Goal: Task Accomplishment & Management: Complete application form

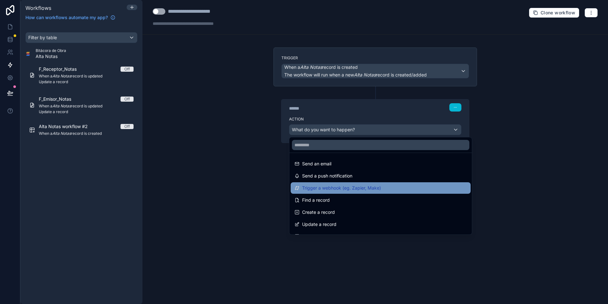
click at [388, 192] on div "Trigger a webhook (eg. Zapier, Make)" at bounding box center [381, 187] width 180 height 11
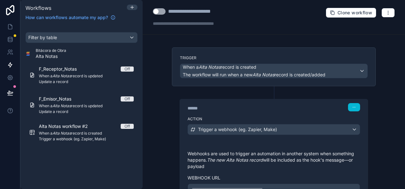
scroll to position [32, 0]
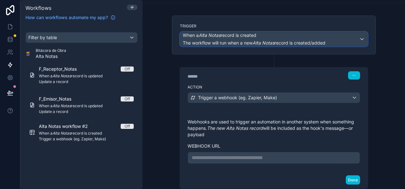
click at [260, 42] on em "Alta Notas" at bounding box center [263, 42] width 22 height 5
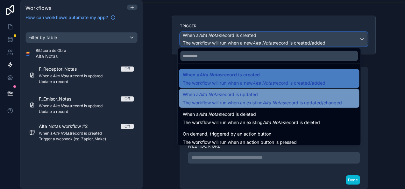
scroll to position [23, 0]
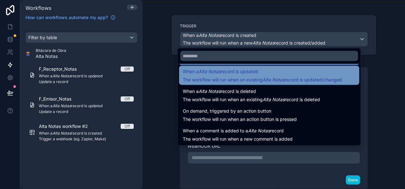
click at [291, 77] on span "The workflow will run when an existing Alta Notas record is updated/changed" at bounding box center [262, 80] width 159 height 6
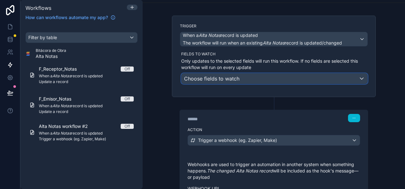
click at [251, 79] on div "Choose fields to watch" at bounding box center [274, 78] width 186 height 10
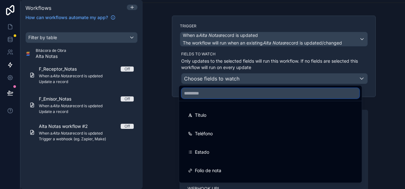
click at [245, 89] on input "text" at bounding box center [270, 93] width 178 height 10
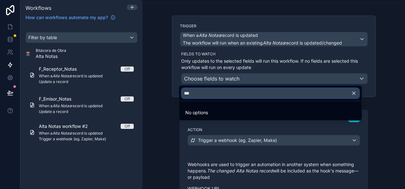
type input "***"
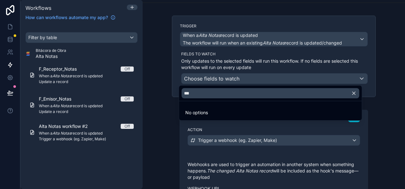
click at [265, 61] on div at bounding box center [202, 94] width 405 height 189
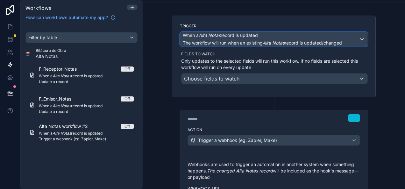
click at [266, 42] on em "Alta Notas" at bounding box center [273, 42] width 22 height 5
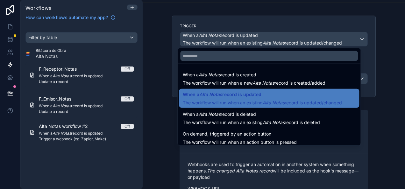
click at [220, 24] on div at bounding box center [202, 94] width 405 height 189
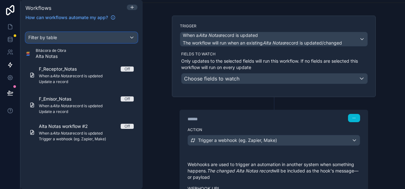
click at [80, 39] on div "Filter by table" at bounding box center [81, 37] width 111 height 10
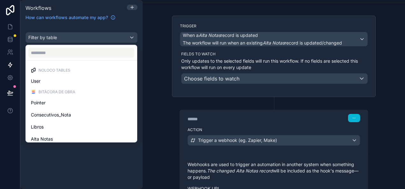
click at [133, 6] on div "scrollable content" at bounding box center [202, 94] width 405 height 189
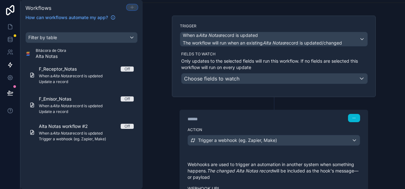
click at [133, 6] on icon at bounding box center [131, 7] width 5 height 5
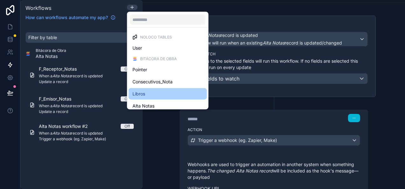
click at [157, 96] on div "Libros" at bounding box center [167, 94] width 71 height 8
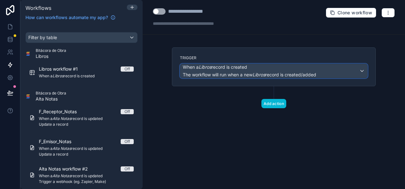
click at [248, 71] on div "When a Libros record is created The workflow will run when a new Libros record …" at bounding box center [249, 71] width 133 height 14
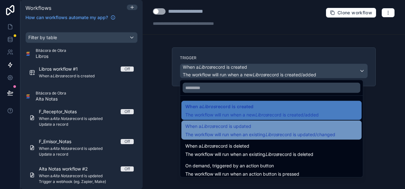
click at [234, 126] on span "When a Libros record is updated" at bounding box center [218, 126] width 66 height 8
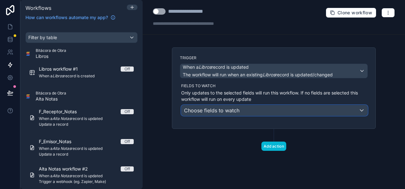
click at [233, 109] on span "Choose fields to watch" at bounding box center [211, 110] width 55 height 6
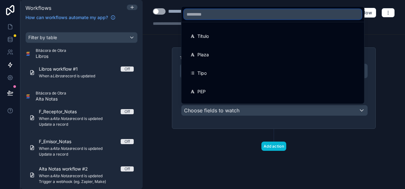
click at [228, 18] on input "text" at bounding box center [273, 14] width 178 height 10
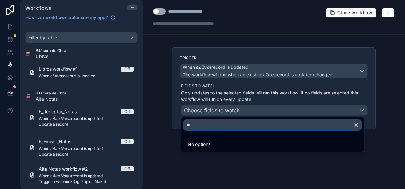
type input "**"
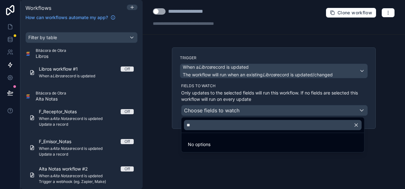
click at [254, 92] on div at bounding box center [202, 94] width 405 height 189
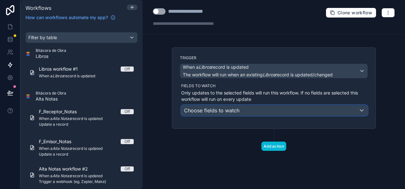
click at [240, 111] on div "Choose fields to watch" at bounding box center [274, 110] width 186 height 10
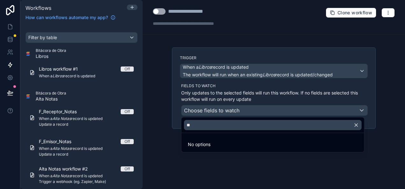
click at [358, 125] on icon "button" at bounding box center [356, 125] width 6 height 6
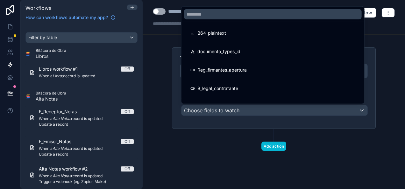
scroll to position [636, 0]
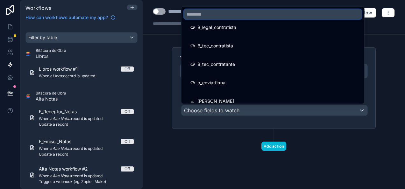
click at [227, 17] on input "text" at bounding box center [273, 14] width 178 height 10
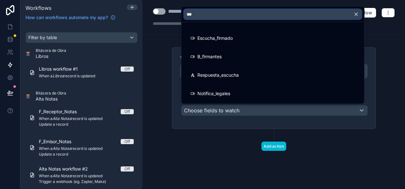
scroll to position [17, 0]
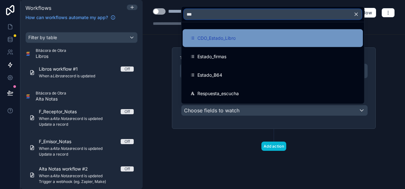
type input "***"
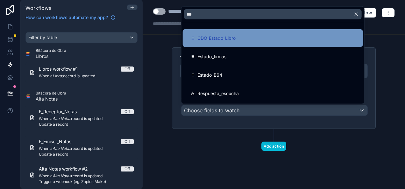
click at [238, 39] on div "CDO_Estado_Libro" at bounding box center [272, 38] width 165 height 8
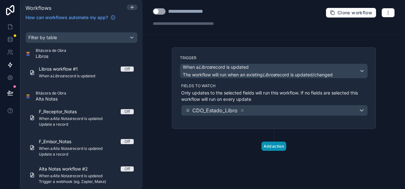
click at [275, 144] on button "Add action" at bounding box center [273, 146] width 25 height 9
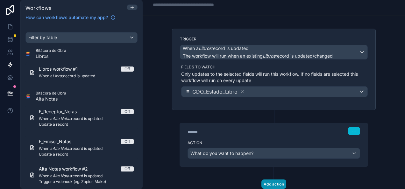
scroll to position [32, 0]
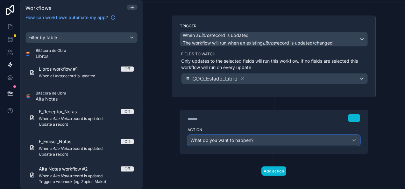
click at [234, 142] on div "What do you want to happen?" at bounding box center [274, 140] width 172 height 10
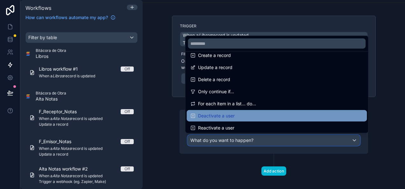
scroll to position [64, 0]
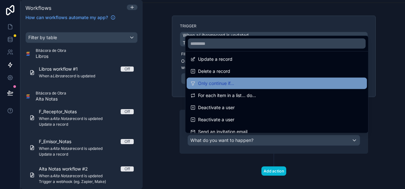
click at [244, 80] on div "Only continue if..." at bounding box center [276, 84] width 172 height 8
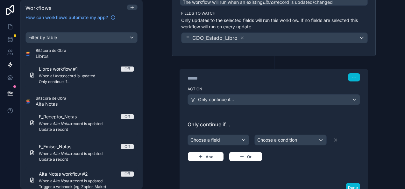
scroll to position [95, 0]
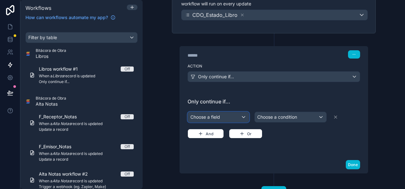
click at [216, 118] on div "Choose a field" at bounding box center [218, 117] width 61 height 10
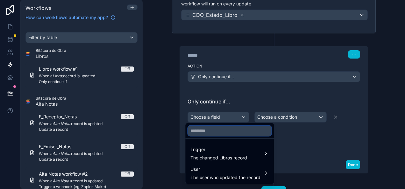
click at [218, 134] on input "text" at bounding box center [229, 131] width 83 height 10
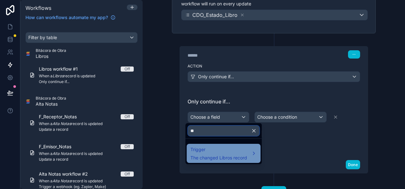
type input "**"
click at [218, 149] on span "Trigger" at bounding box center [218, 150] width 57 height 8
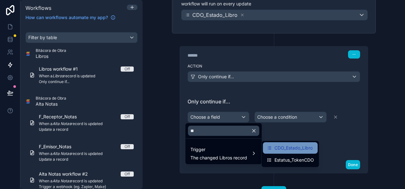
click at [296, 151] on div "CDO_Estado_Libro" at bounding box center [290, 147] width 55 height 11
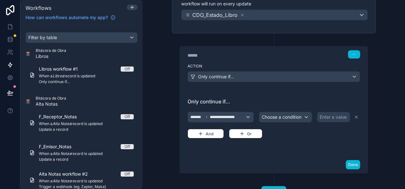
click at [329, 116] on div "Enter a value" at bounding box center [332, 117] width 27 height 6
click at [290, 116] on span "Choose a condition" at bounding box center [282, 116] width 40 height 5
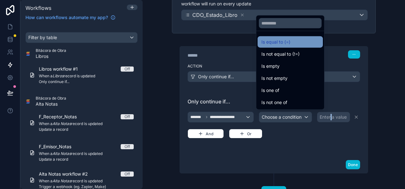
click at [291, 46] on div "Is equal to (=)" at bounding box center [289, 41] width 65 height 11
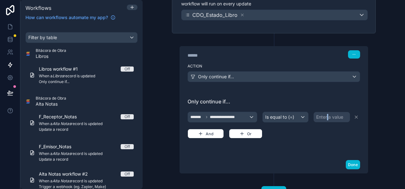
click at [326, 116] on div "Enter a value" at bounding box center [329, 117] width 27 height 6
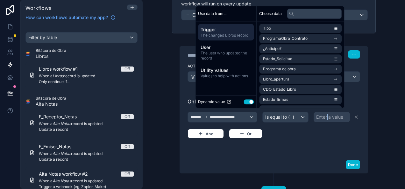
click at [247, 102] on button "Use setting" at bounding box center [248, 101] width 10 height 5
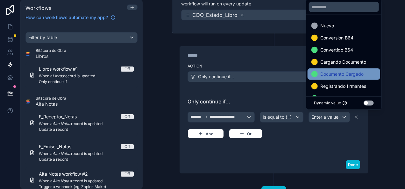
click at [353, 74] on span "Documento Cargado" at bounding box center [341, 74] width 43 height 8
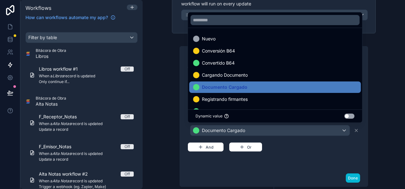
click at [220, 161] on div "**********" at bounding box center [274, 130] width 188 height 80
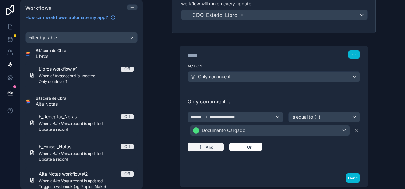
click at [207, 146] on button "And" at bounding box center [205, 147] width 36 height 10
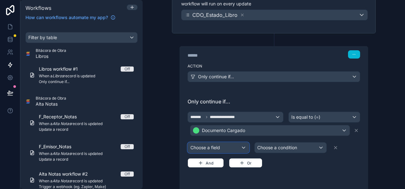
click at [229, 146] on div "Choose a field" at bounding box center [218, 148] width 61 height 10
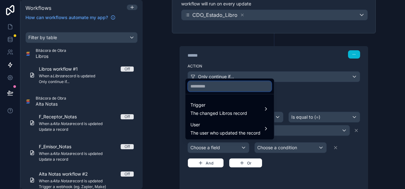
click at [227, 86] on input "text" at bounding box center [229, 86] width 83 height 10
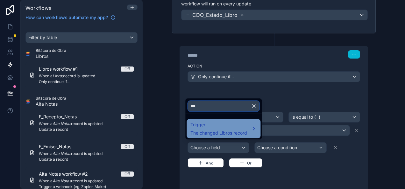
type input "***"
drag, startPoint x: 220, startPoint y: 129, endPoint x: 226, endPoint y: 129, distance: 5.4
click at [220, 129] on div "Trigger The changed Libros record" at bounding box center [218, 128] width 57 height 15
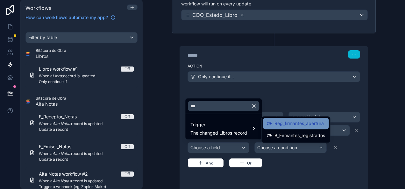
click at [312, 127] on span "Reg_firmantes_apertura" at bounding box center [298, 124] width 49 height 8
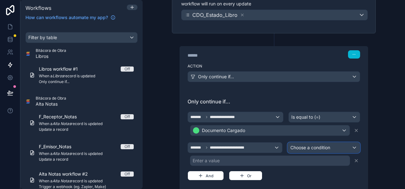
click at [313, 146] on span "Choose a condition" at bounding box center [310, 147] width 40 height 5
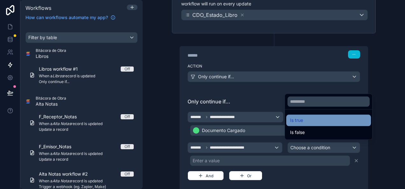
click at [315, 119] on div "Is true" at bounding box center [328, 120] width 77 height 8
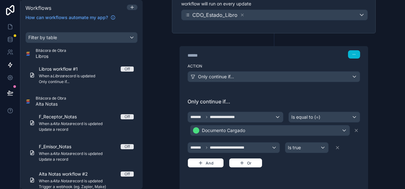
scroll to position [127, 0]
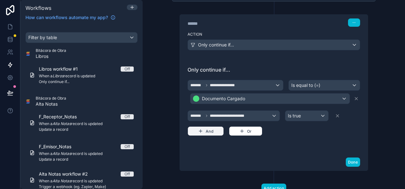
click at [204, 130] on button "And" at bounding box center [205, 131] width 36 height 10
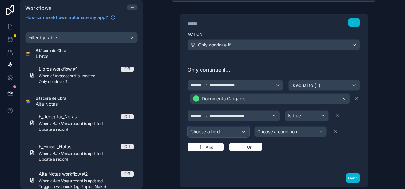
click at [234, 130] on div "Choose a field" at bounding box center [218, 132] width 61 height 10
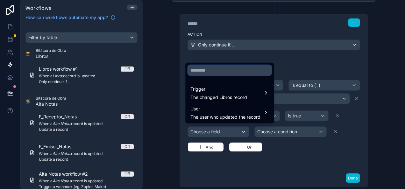
click at [225, 72] on input "text" at bounding box center [229, 70] width 83 height 10
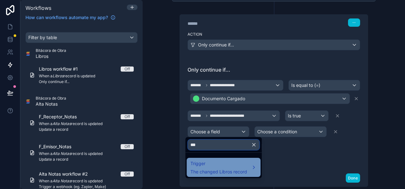
type input "***"
click at [220, 164] on span "Trigger" at bounding box center [218, 164] width 57 height 8
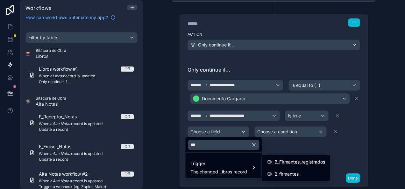
click at [305, 173] on div "B_firmantes" at bounding box center [296, 174] width 58 height 8
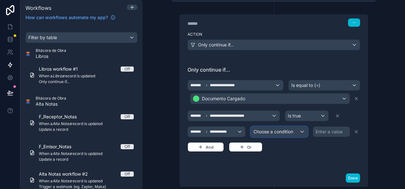
click at [288, 127] on div "Choose a condition" at bounding box center [279, 132] width 57 height 10
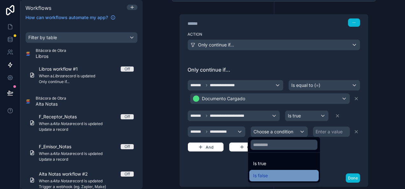
click at [276, 175] on div "Is false" at bounding box center [284, 176] width 62 height 8
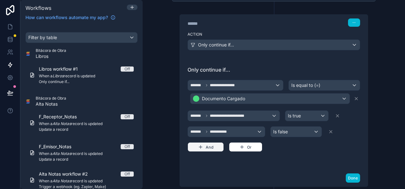
click at [211, 145] on button "And" at bounding box center [205, 147] width 36 height 10
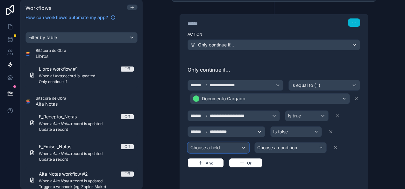
click at [222, 144] on div "Choose a field" at bounding box center [218, 148] width 61 height 10
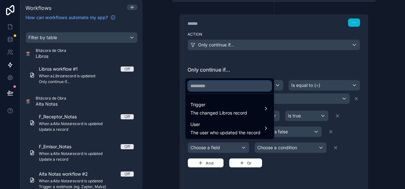
click at [239, 88] on input "text" at bounding box center [229, 86] width 83 height 10
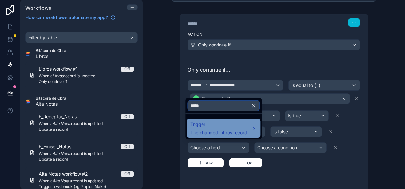
type input "*****"
click at [234, 134] on span "The changed Libros record" at bounding box center [218, 132] width 57 height 6
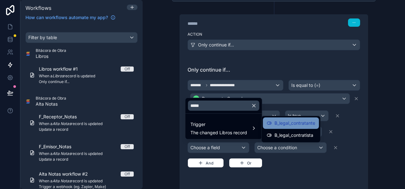
click at [311, 122] on span "B_legal_contratante" at bounding box center [294, 123] width 41 height 8
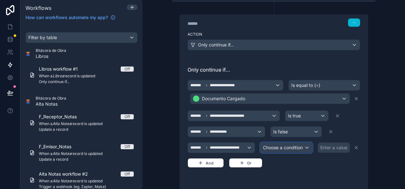
click at [298, 145] on span "Choose a condition" at bounding box center [283, 147] width 40 height 5
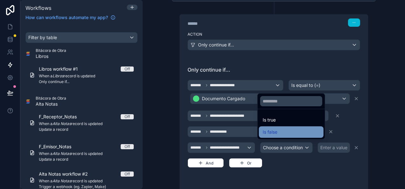
click at [292, 133] on div "Is false" at bounding box center [290, 132] width 57 height 8
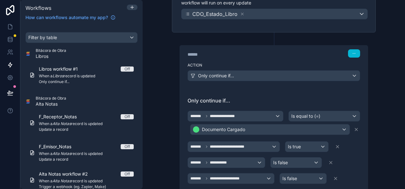
scroll to position [53, 0]
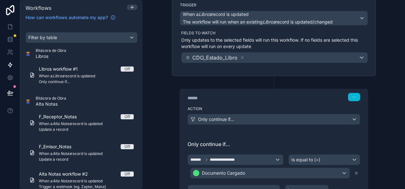
click at [192, 96] on div "******" at bounding box center [234, 98] width 95 height 6
click at [239, 98] on div "******" at bounding box center [234, 98] width 95 height 6
click at [349, 94] on button "button" at bounding box center [354, 97] width 12 height 8
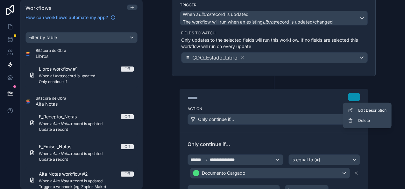
click at [349, 94] on button "button" at bounding box center [354, 97] width 12 height 8
click at [305, 91] on div "****** Step 1" at bounding box center [274, 96] width 188 height 15
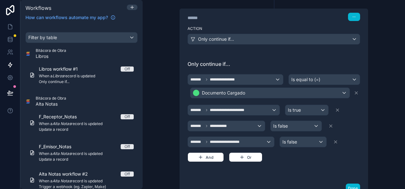
scroll to position [180, 0]
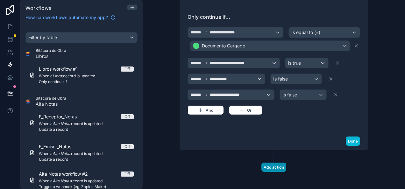
click at [274, 164] on button "Add action" at bounding box center [273, 167] width 25 height 9
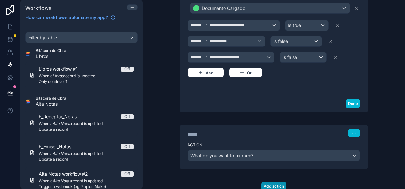
scroll to position [236, 0]
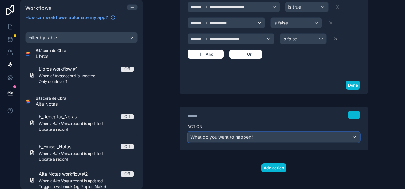
click at [244, 132] on div "What do you want to happen?" at bounding box center [274, 137] width 172 height 10
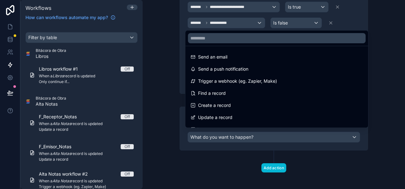
click at [243, 134] on div at bounding box center [202, 94] width 405 height 189
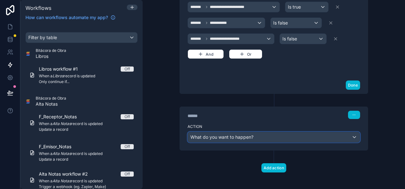
click at [243, 134] on span "What do you want to happen?" at bounding box center [221, 136] width 63 height 5
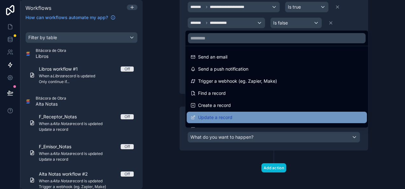
click at [249, 116] on div "Update a record" at bounding box center [276, 118] width 172 height 8
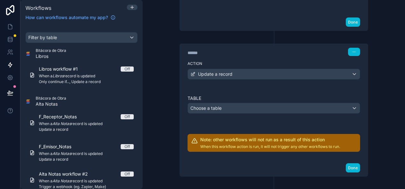
scroll to position [300, 0]
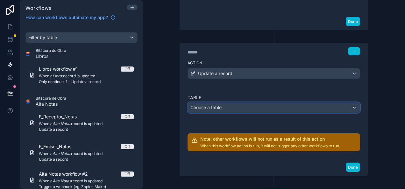
click at [246, 105] on div "Choose a table" at bounding box center [274, 107] width 172 height 10
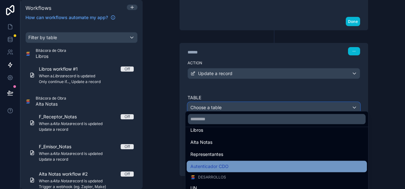
scroll to position [64, 0]
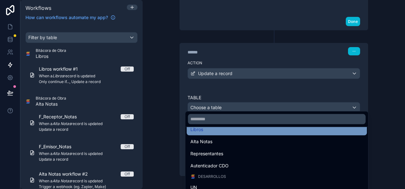
click at [234, 134] on div "Libros" at bounding box center [276, 129] width 180 height 11
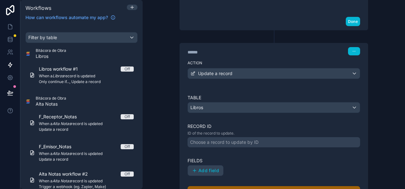
scroll to position [332, 0]
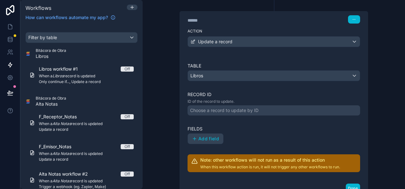
click at [230, 107] on div "Choose a record to update by ID" at bounding box center [224, 110] width 68 height 6
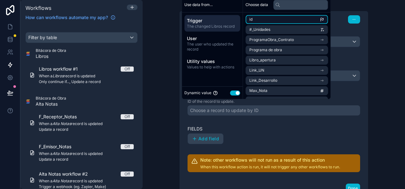
click at [278, 17] on li "id" at bounding box center [286, 19] width 82 height 9
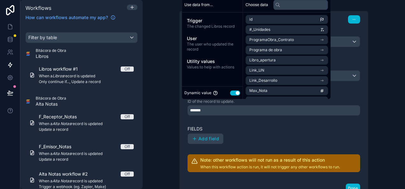
click at [247, 141] on div "Table Libros Record ID ID of the record to update. ******* Fields Add field Not…" at bounding box center [273, 117] width 172 height 109
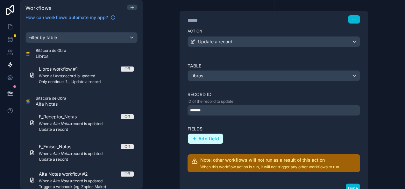
click at [211, 136] on span "Add field" at bounding box center [208, 139] width 21 height 6
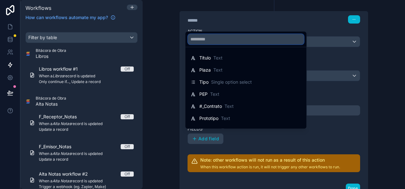
click at [247, 43] on input "text" at bounding box center [246, 39] width 116 height 10
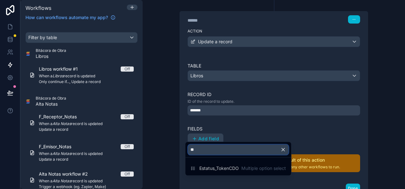
type input "**"
click at [284, 150] on icon "button" at bounding box center [283, 149] width 3 height 3
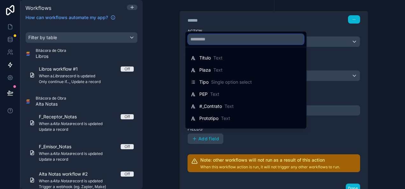
click at [248, 38] on input "text" at bounding box center [246, 39] width 116 height 10
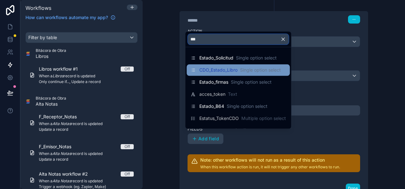
type input "***"
click at [225, 74] on div "CDO_Estado_Libro Single option select" at bounding box center [237, 69] width 103 height 11
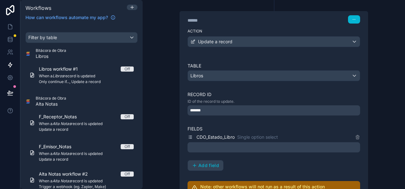
click at [252, 144] on div at bounding box center [273, 147] width 172 height 10
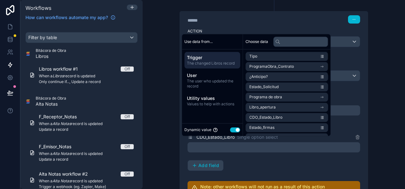
click at [235, 128] on button "Use setting" at bounding box center [235, 129] width 10 height 5
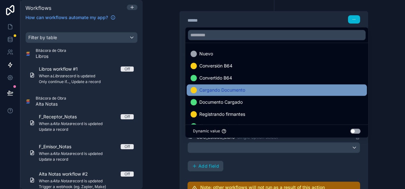
scroll to position [32, 0]
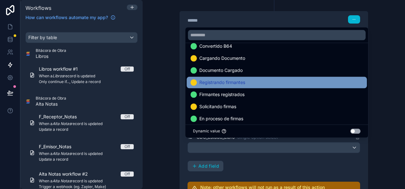
click at [265, 81] on div "Registrando firmantes" at bounding box center [276, 83] width 172 height 8
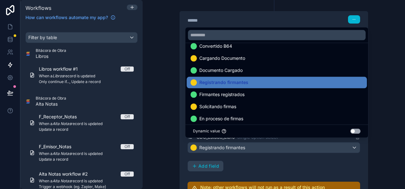
click at [261, 150] on div "CDO_Estado_Libro Single option select Registrando firmantes Add field" at bounding box center [273, 152] width 172 height 38
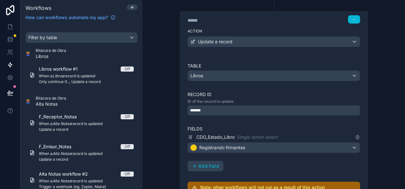
scroll to position [395, 0]
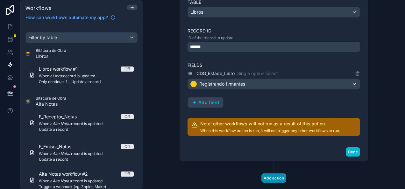
click at [272, 173] on button "Add action" at bounding box center [273, 177] width 25 height 9
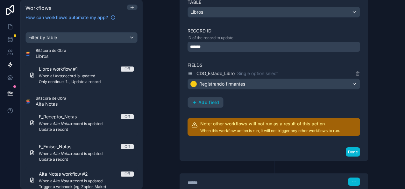
scroll to position [460, 0]
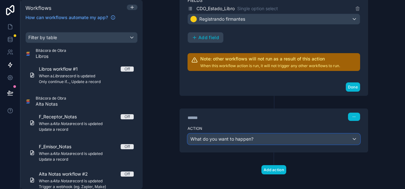
click at [245, 139] on button "What do you want to happen?" at bounding box center [273, 139] width 172 height 11
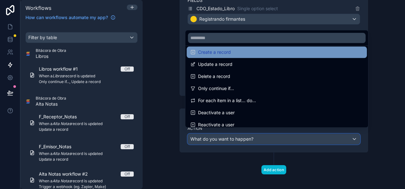
scroll to position [0, 0]
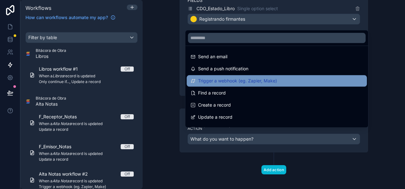
click at [283, 84] on div "Trigger a webhook (eg. Zapier, Make)" at bounding box center [276, 81] width 172 height 8
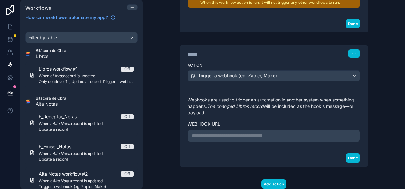
scroll to position [524, 0]
click at [269, 132] on p "**********" at bounding box center [274, 136] width 164 height 8
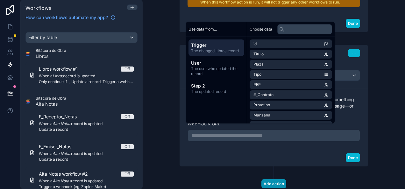
click at [270, 179] on button "Add action" at bounding box center [273, 183] width 25 height 9
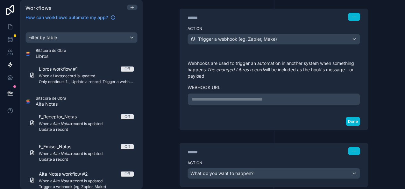
scroll to position [593, 0]
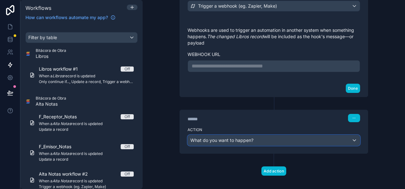
click at [265, 135] on div "What do you want to happen?" at bounding box center [274, 140] width 172 height 10
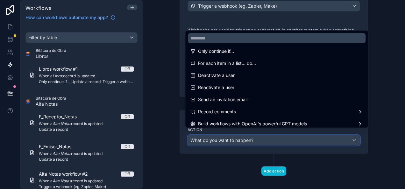
scroll to position [118, 0]
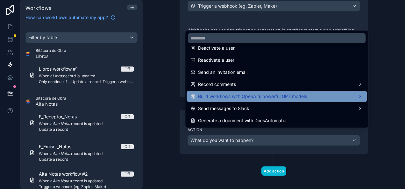
click at [277, 97] on span "Build workflows with OpenAI's powerful GPT models" at bounding box center [252, 97] width 109 height 8
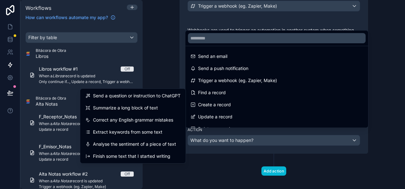
scroll to position [0, 0]
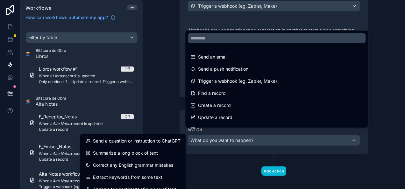
click at [378, 67] on div at bounding box center [202, 94] width 405 height 189
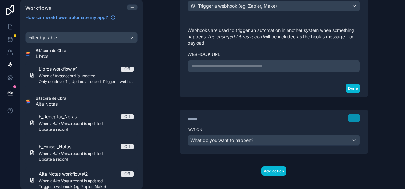
click at [349, 114] on button "button" at bounding box center [354, 118] width 12 height 8
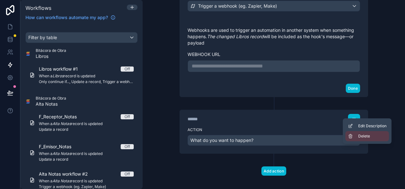
click at [360, 138] on span "Delete" at bounding box center [364, 136] width 12 height 5
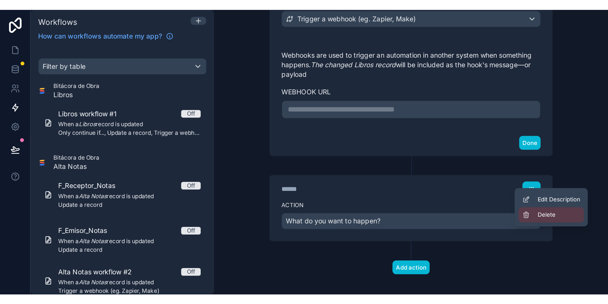
scroll to position [537, 0]
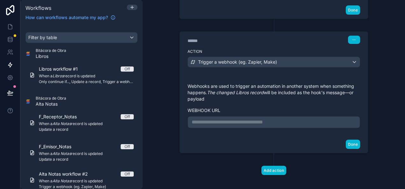
click at [282, 118] on p "**********" at bounding box center [274, 122] width 164 height 8
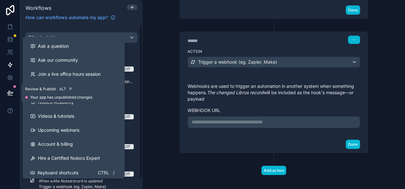
click at [12, 95] on icon at bounding box center [10, 95] width 5 height 0
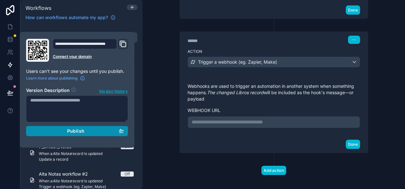
click at [58, 131] on div "Publish" at bounding box center [77, 131] width 94 height 6
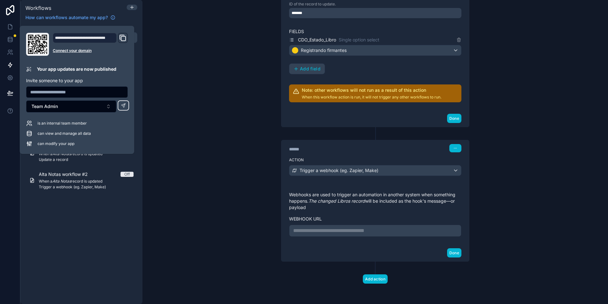
scroll to position [429, 0]
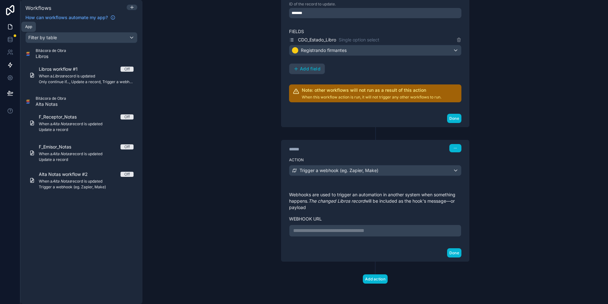
click at [11, 24] on icon at bounding box center [10, 27] width 6 height 6
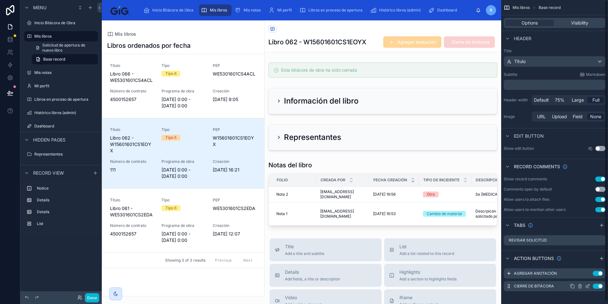
click at [585, 285] on icon "scrollable content" at bounding box center [587, 285] width 5 height 5
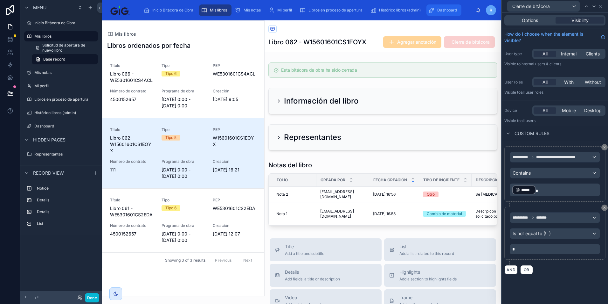
click at [444, 8] on span "Dashboard" at bounding box center [447, 10] width 20 height 5
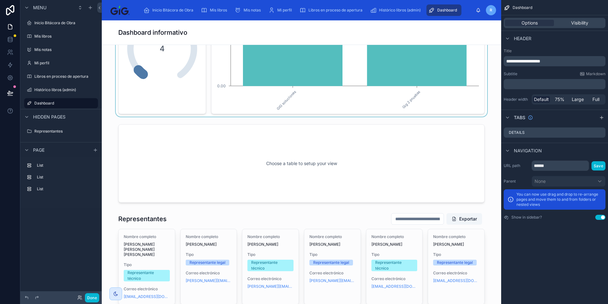
scroll to position [127, 0]
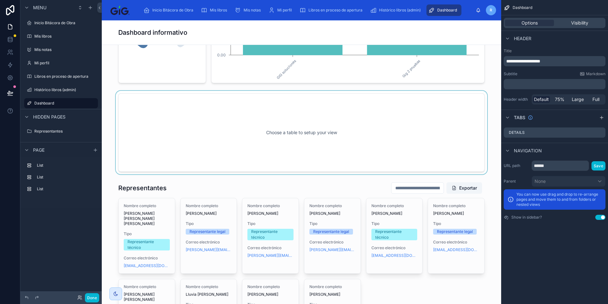
click at [227, 139] on div at bounding box center [301, 132] width 389 height 83
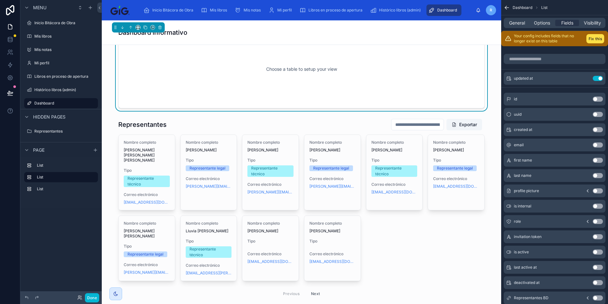
scroll to position [191, 0]
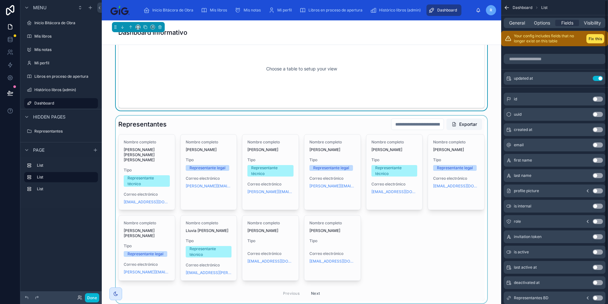
click at [364, 129] on div at bounding box center [301, 208] width 389 height 187
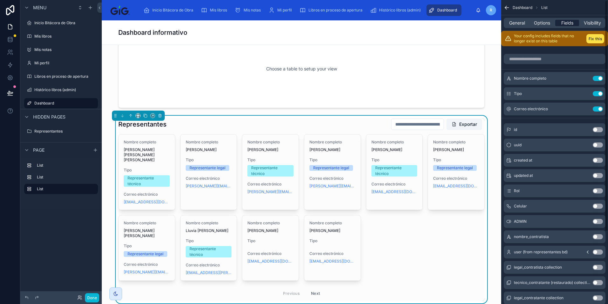
click at [571, 24] on span "Fields" at bounding box center [568, 23] width 12 height 6
click at [597, 92] on button "Use setting" at bounding box center [598, 93] width 10 height 5
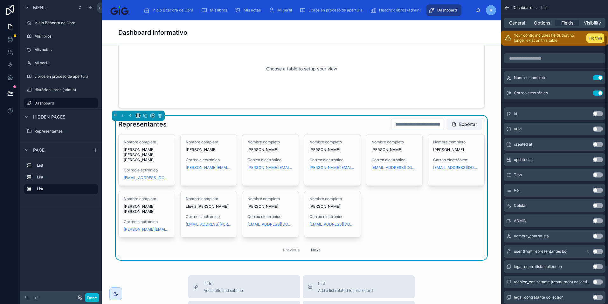
scroll to position [0, 0]
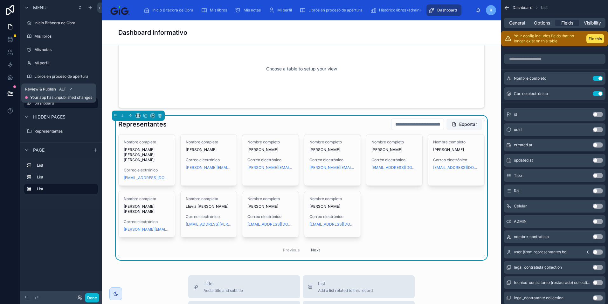
click at [8, 90] on icon at bounding box center [10, 93] width 6 height 6
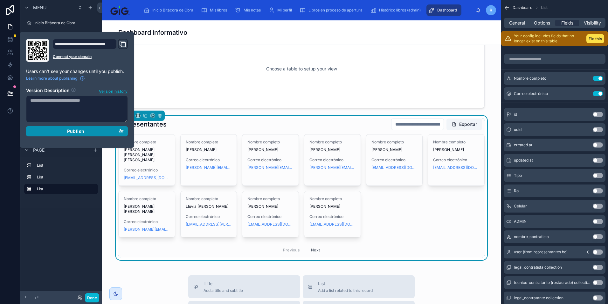
click at [63, 132] on div "Publish" at bounding box center [77, 131] width 94 height 6
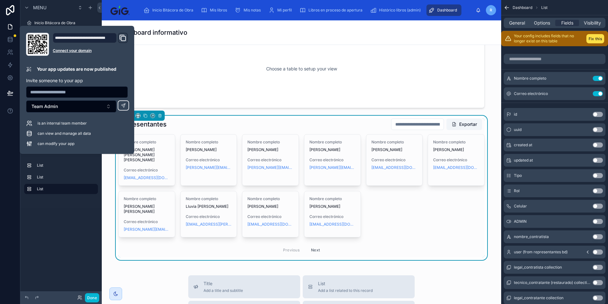
click at [272, 30] on div "Dashboard informativo" at bounding box center [301, 32] width 367 height 9
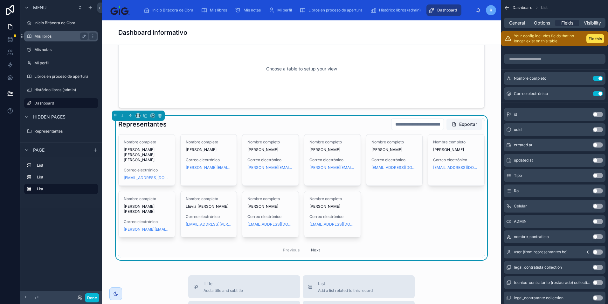
drag, startPoint x: 61, startPoint y: 21, endPoint x: 72, endPoint y: 33, distance: 16.0
click at [61, 21] on label "Inicio Bitácora de Obra" at bounding box center [65, 22] width 62 height 5
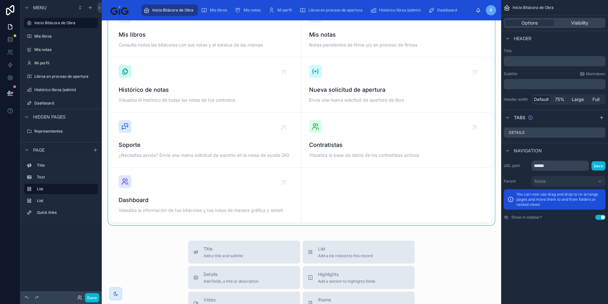
click at [363, 101] on div at bounding box center [301, 112] width 389 height 226
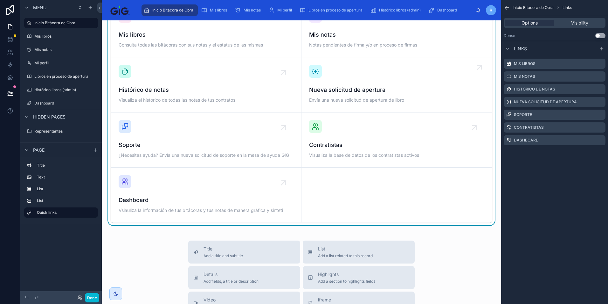
click at [383, 89] on span "Nueva solicitud de apertura" at bounding box center [396, 89] width 175 height 9
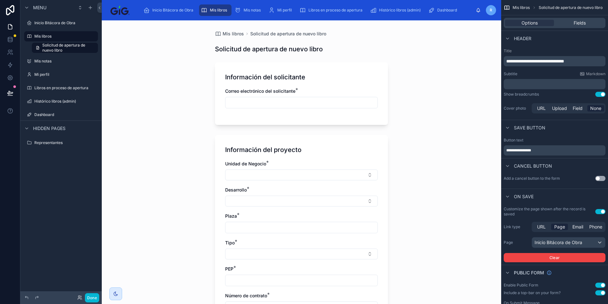
click at [286, 106] on input "text" at bounding box center [302, 102] width 152 height 9
click at [282, 101] on input "text" at bounding box center [302, 102] width 152 height 9
type input "**********"
type input "***"
type input "**********"
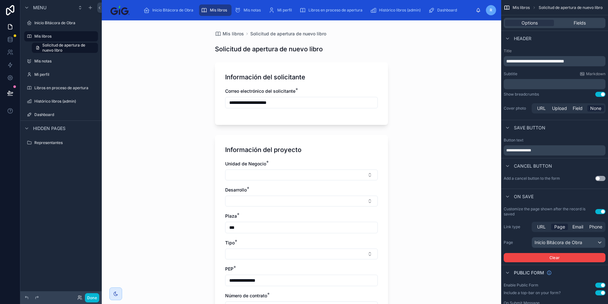
type input "***"
type input "*****"
type input "**"
type input "*"
type input "**"
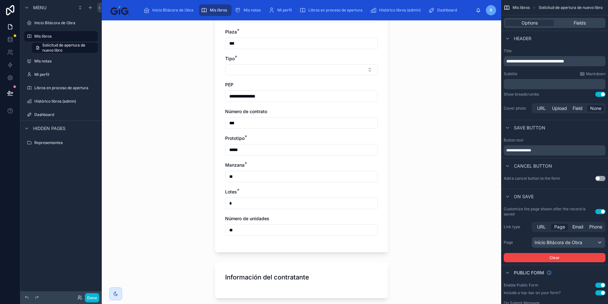
scroll to position [93, 0]
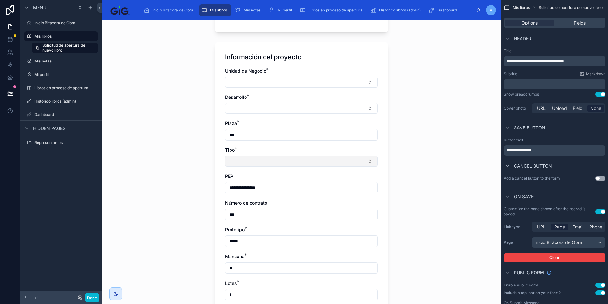
click at [263, 158] on button "Select Button" at bounding box center [301, 161] width 153 height 11
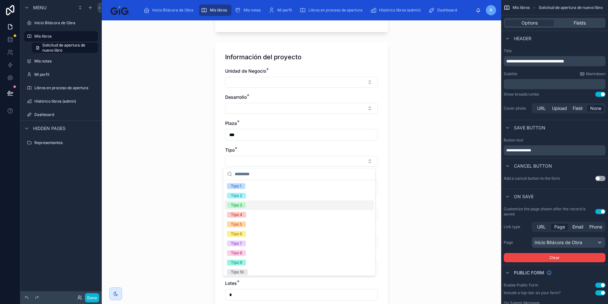
click at [258, 210] on div "Tipo 4" at bounding box center [300, 215] width 150 height 10
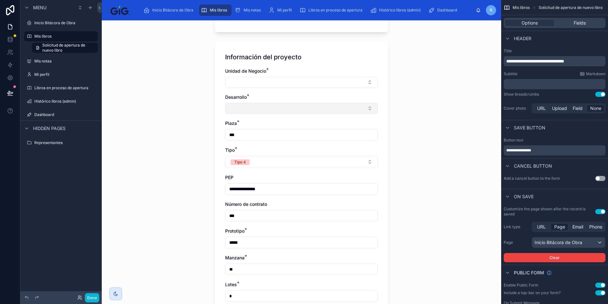
click at [268, 110] on button "Select Button" at bounding box center [301, 108] width 153 height 11
click at [256, 177] on div "PEP" at bounding box center [301, 177] width 153 height 6
click at [268, 108] on button "Select Button" at bounding box center [301, 108] width 153 height 11
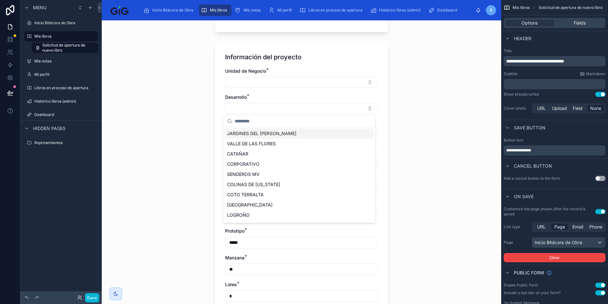
click at [257, 148] on div "VALLE DE LAS FLORES" at bounding box center [300, 143] width 150 height 10
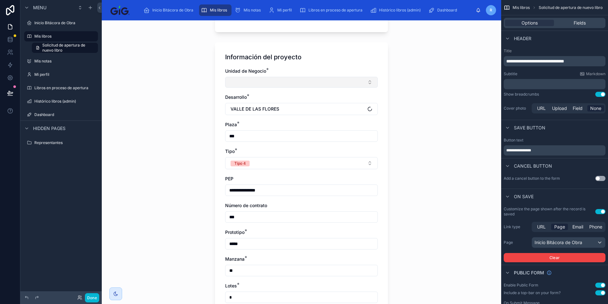
click at [271, 80] on button "Select Button" at bounding box center [301, 82] width 153 height 11
click at [265, 109] on div "AGS" at bounding box center [300, 107] width 150 height 10
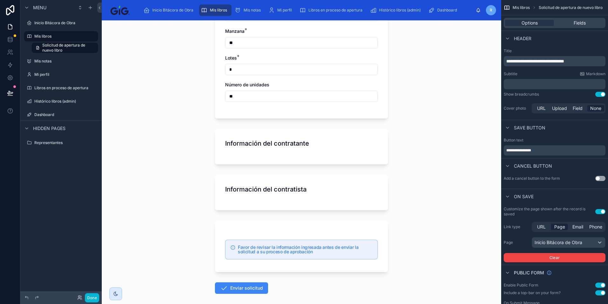
scroll to position [352, 0]
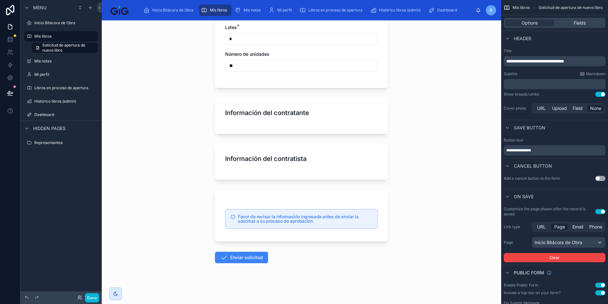
click at [292, 115] on h1 "Información del contratante" at bounding box center [267, 112] width 84 height 9
click at [13, 39] on link at bounding box center [10, 39] width 20 height 13
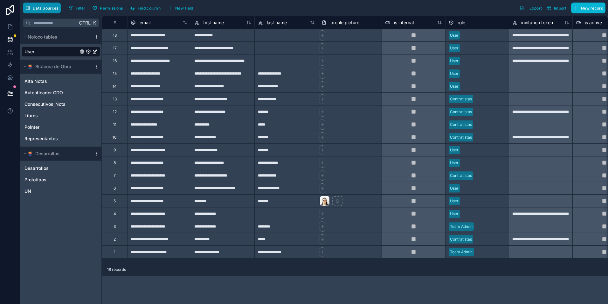
click at [45, 7] on span "Data Sources" at bounding box center [46, 8] width 26 height 5
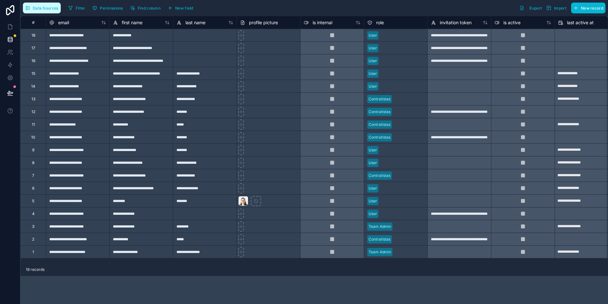
click at [44, 8] on span "Data Sources" at bounding box center [46, 8] width 26 height 5
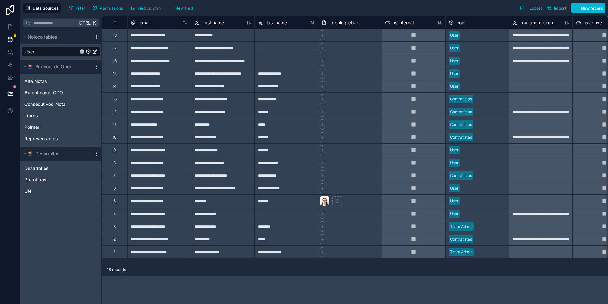
click at [95, 38] on html "**********" at bounding box center [304, 175] width 608 height 351
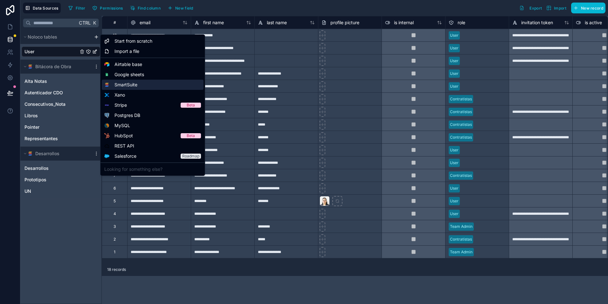
click at [155, 82] on div "SmartSuite" at bounding box center [153, 85] width 102 height 10
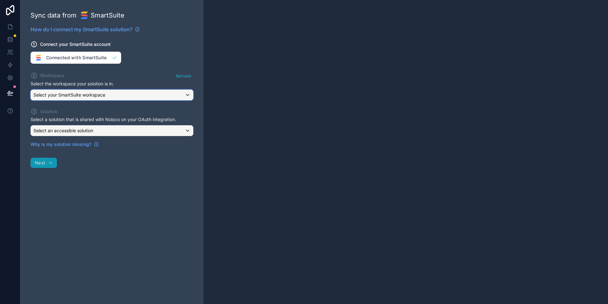
click at [146, 94] on div "Select your SmartSuite workspace" at bounding box center [112, 95] width 162 height 10
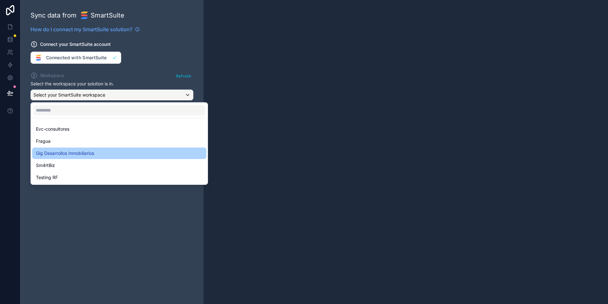
click at [94, 154] on span "Gig Desarrollos Inmobiliarios" at bounding box center [65, 153] width 58 height 8
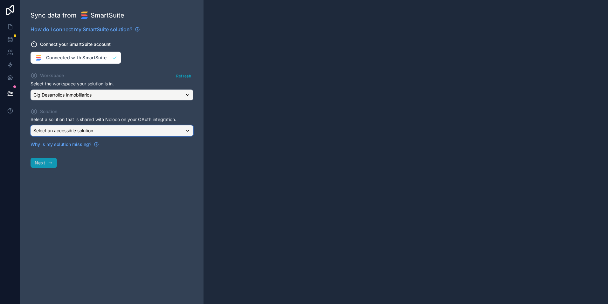
click at [101, 130] on div "Select an accessible solution" at bounding box center [112, 130] width 162 height 10
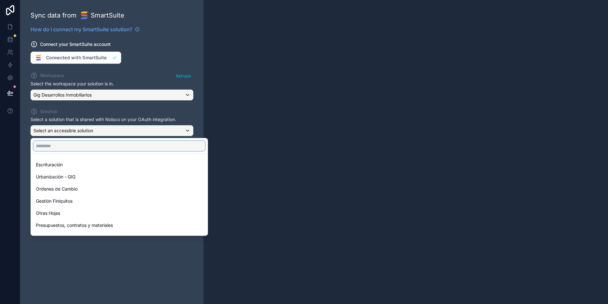
click at [89, 142] on input "text" at bounding box center [119, 146] width 172 height 10
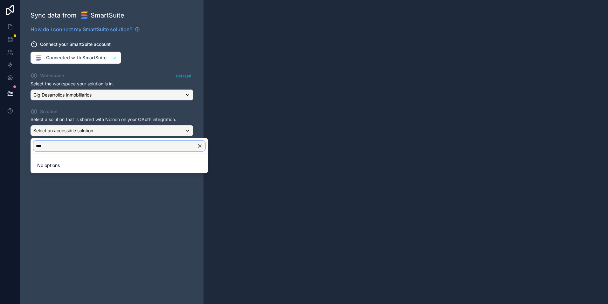
type input "***"
click at [98, 203] on div at bounding box center [304, 152] width 608 height 304
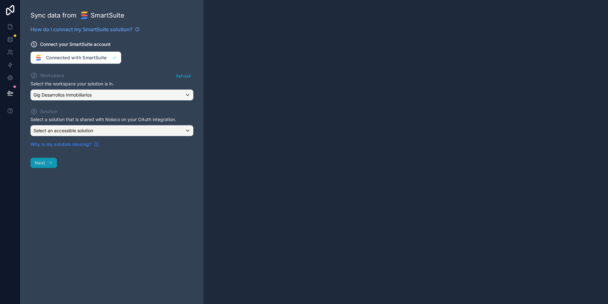
click at [88, 144] on span "Why is my solution missing?" at bounding box center [61, 144] width 61 height 6
click at [9, 40] on icon at bounding box center [10, 39] width 4 height 3
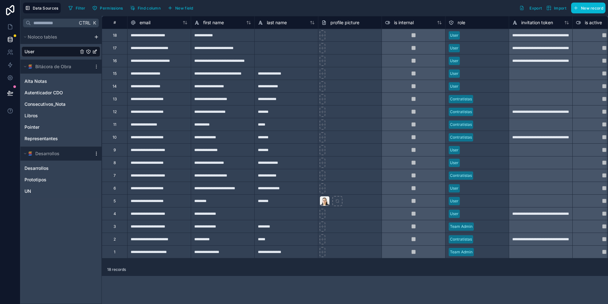
click at [95, 154] on icon "scrollable content" at bounding box center [96, 153] width 5 height 5
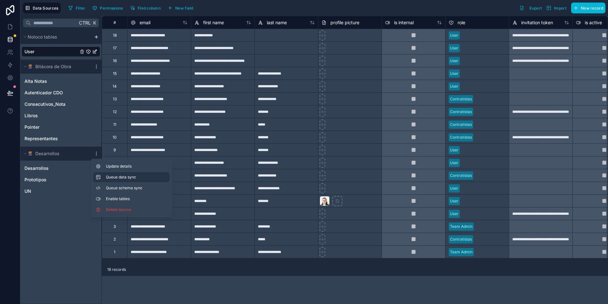
click at [114, 177] on span "Queue data sync" at bounding box center [129, 176] width 46 height 5
click at [114, 185] on button "Queue schema sync" at bounding box center [131, 188] width 76 height 10
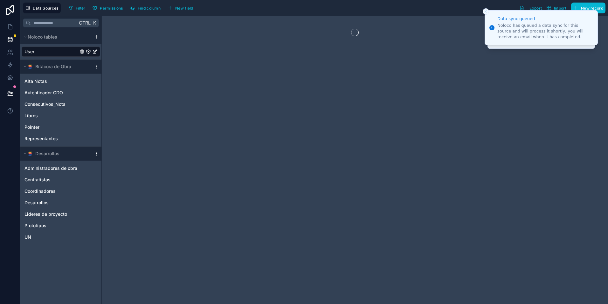
click at [95, 153] on icon "scrollable content" at bounding box center [96, 153] width 5 height 5
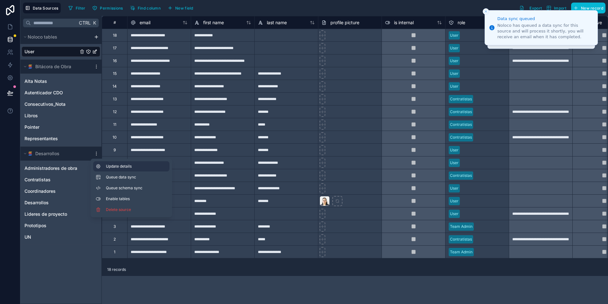
click at [103, 166] on button "Update details" at bounding box center [131, 166] width 76 height 10
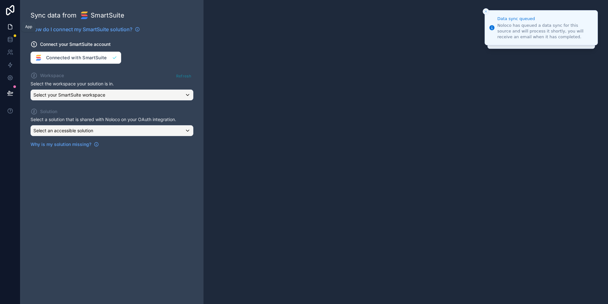
click at [7, 29] on icon at bounding box center [10, 27] width 6 height 6
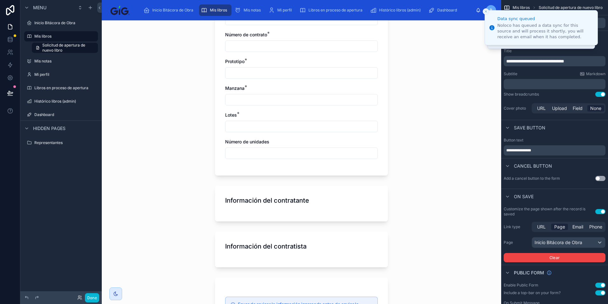
scroll to position [191, 0]
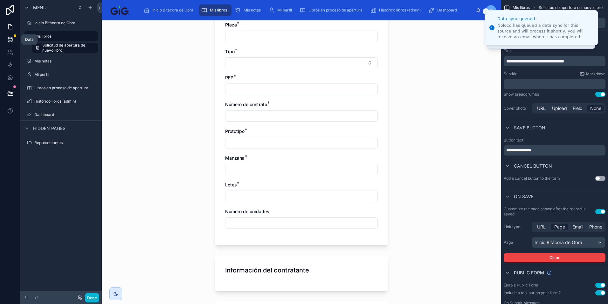
click at [13, 36] on link at bounding box center [10, 39] width 20 height 13
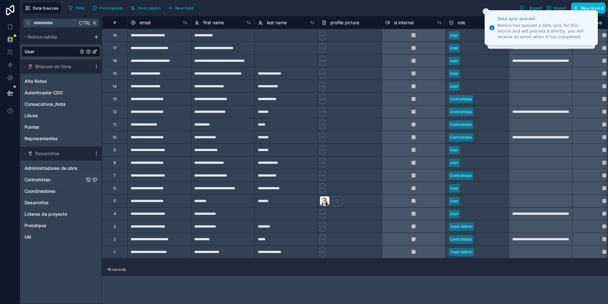
click at [60, 177] on link "Contratistas" at bounding box center [54, 179] width 60 height 6
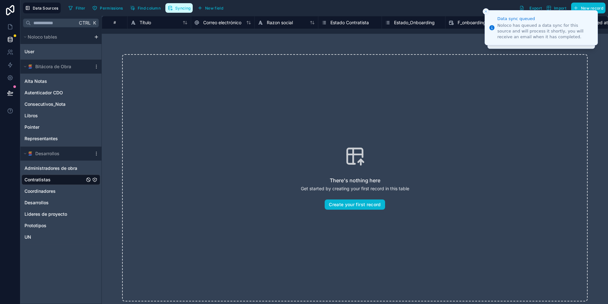
click at [184, 10] on span "Syncing" at bounding box center [182, 8] width 15 height 5
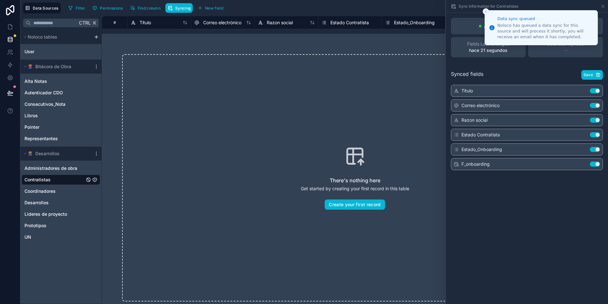
click at [486, 14] on button "Close toast" at bounding box center [486, 11] width 6 height 6
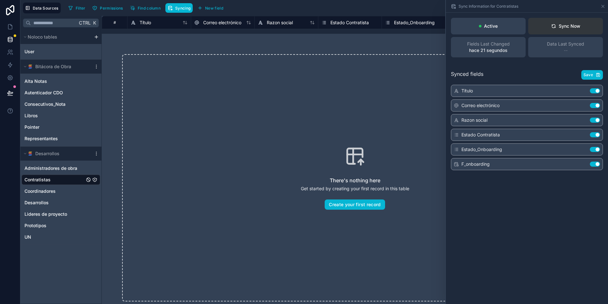
click at [581, 28] on button "Sync Now" at bounding box center [565, 26] width 75 height 17
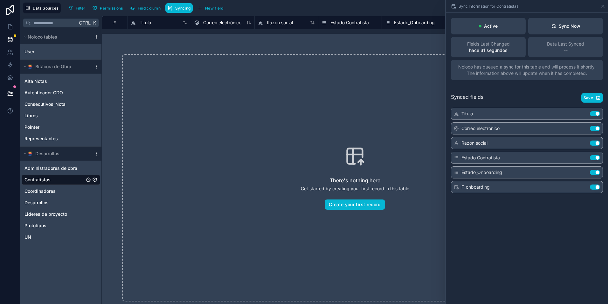
click at [239, 170] on div "There's nothing here Get started by creating your first record in this table Cr…" at bounding box center [355, 177] width 466 height 247
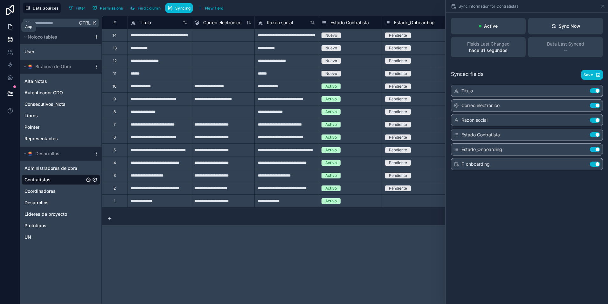
click at [10, 28] on icon at bounding box center [10, 27] width 6 height 6
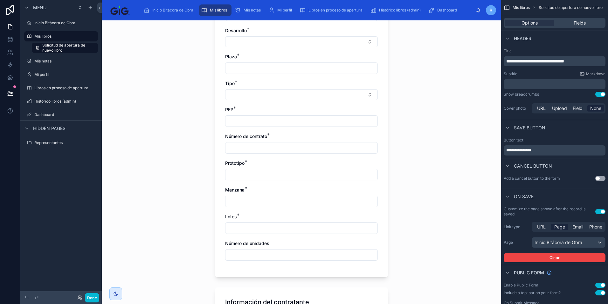
scroll to position [255, 0]
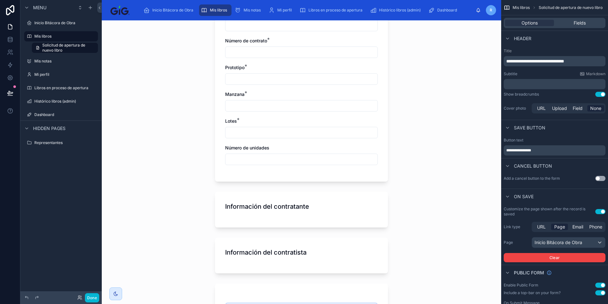
click at [247, 212] on div "Información del contratante" at bounding box center [301, 210] width 173 height 36
click at [588, 24] on div "Fields" at bounding box center [579, 23] width 49 height 6
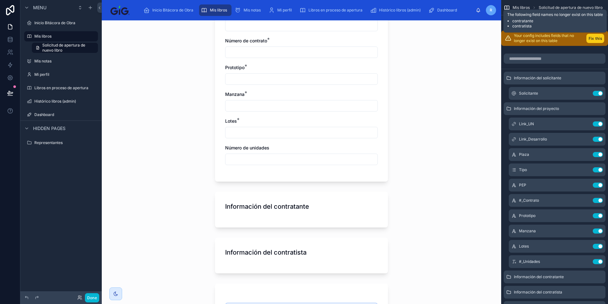
click at [597, 40] on button "Fix this" at bounding box center [596, 38] width 18 height 9
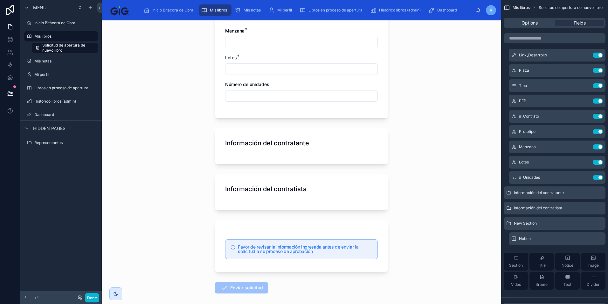
scroll to position [318, 0]
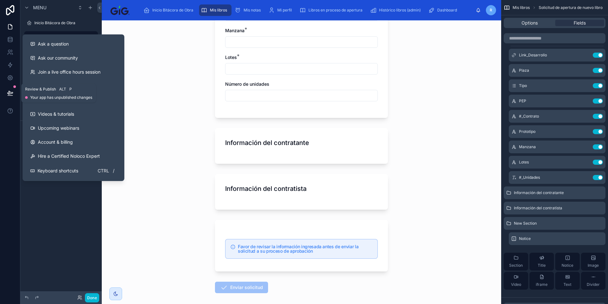
click at [8, 90] on icon at bounding box center [10, 93] width 6 height 6
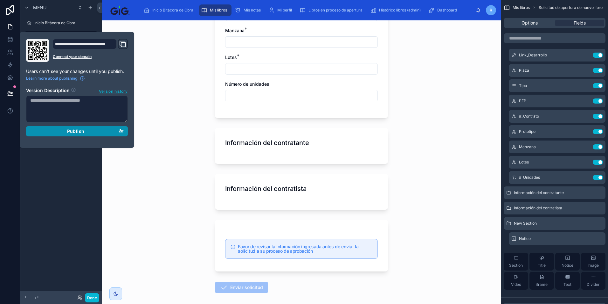
click at [78, 133] on span "Publish" at bounding box center [75, 131] width 17 height 6
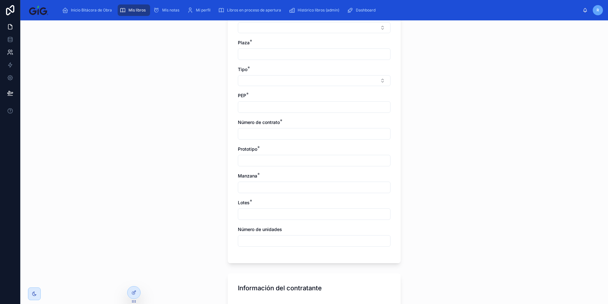
scroll to position [94, 0]
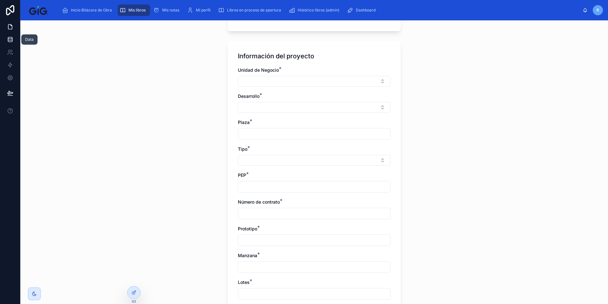
click at [10, 37] on icon at bounding box center [10, 39] width 6 height 6
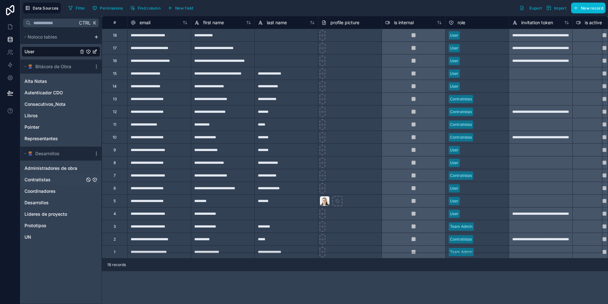
click at [68, 178] on link "Contratistas" at bounding box center [54, 179] width 60 height 6
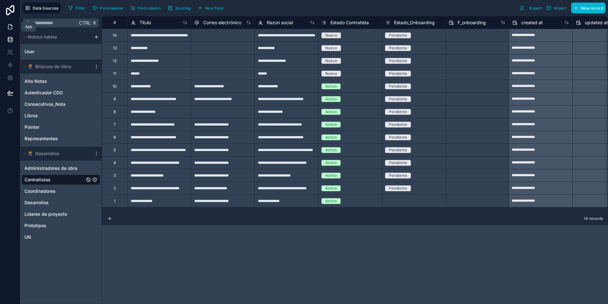
click at [8, 21] on link at bounding box center [10, 26] width 20 height 13
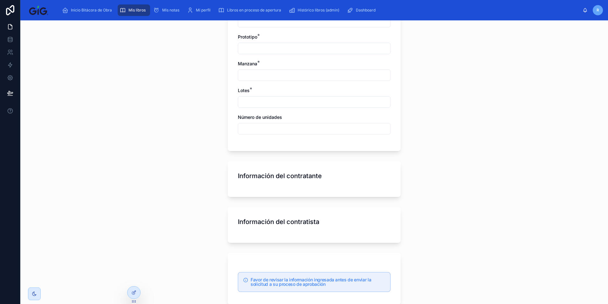
scroll to position [286, 0]
click at [275, 183] on div "Información del contratante" at bounding box center [314, 178] width 173 height 36
click at [132, 295] on div at bounding box center [134, 292] width 13 height 12
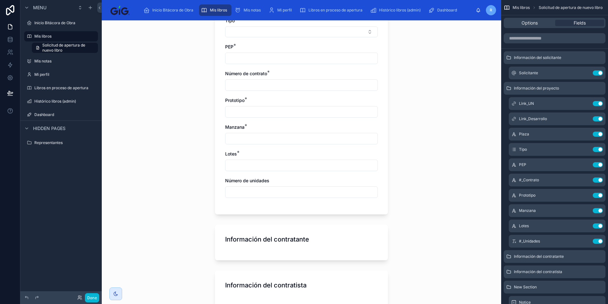
scroll to position [223, 0]
click at [281, 239] on h1 "Información del contratante" at bounding box center [267, 238] width 84 height 9
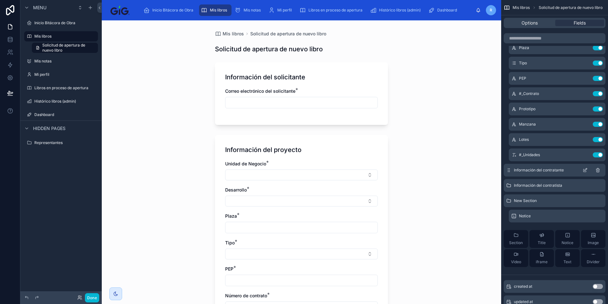
scroll to position [95, 0]
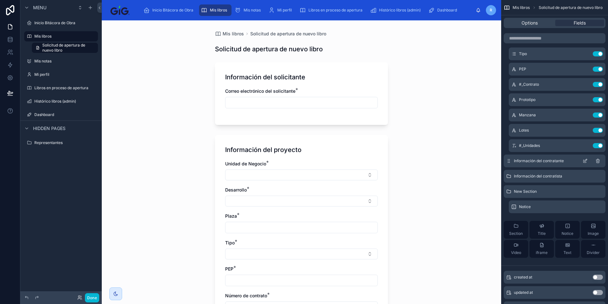
click at [508, 159] on icon "scrollable content" at bounding box center [508, 160] width 5 height 5
click at [535, 161] on span "Información del contratante" at bounding box center [539, 160] width 50 height 5
click at [542, 161] on span "Información del contratante" at bounding box center [539, 160] width 50 height 5
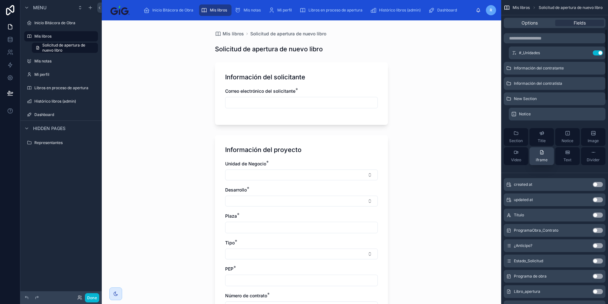
scroll to position [191, 0]
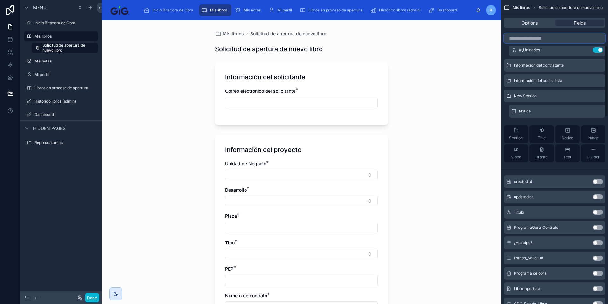
click at [560, 36] on input "scrollable content" at bounding box center [555, 38] width 102 height 10
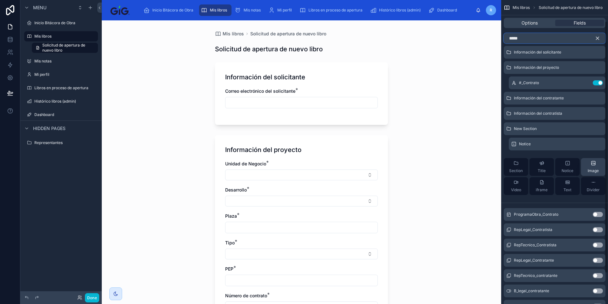
scroll to position [0, 0]
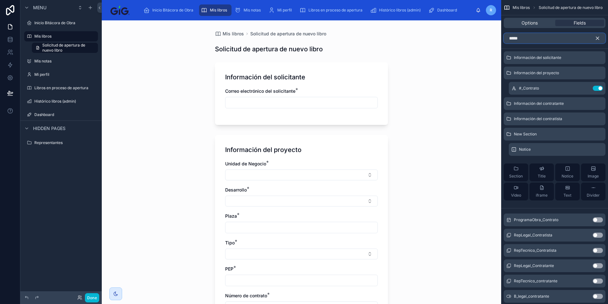
type input "*****"
click at [599, 36] on icon "scrollable content" at bounding box center [598, 38] width 6 height 6
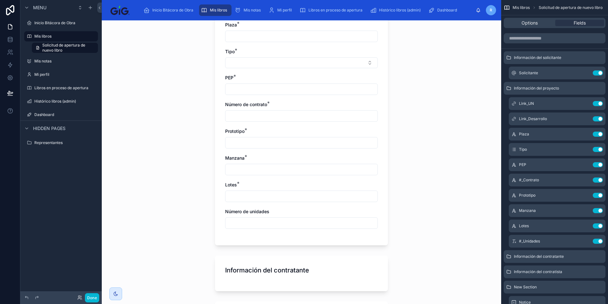
scroll to position [348, 0]
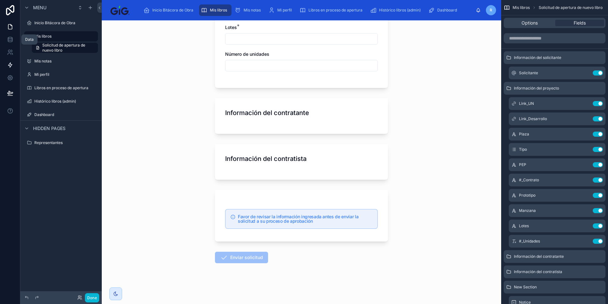
drag, startPoint x: 12, startPoint y: 38, endPoint x: 19, endPoint y: 64, distance: 27.0
click at [12, 38] on icon at bounding box center [10, 39] width 6 height 6
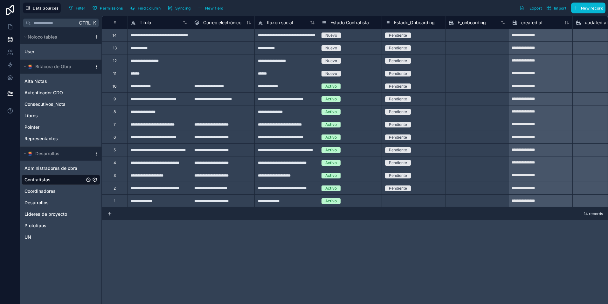
click at [95, 65] on icon "scrollable content" at bounding box center [96, 66] width 5 height 5
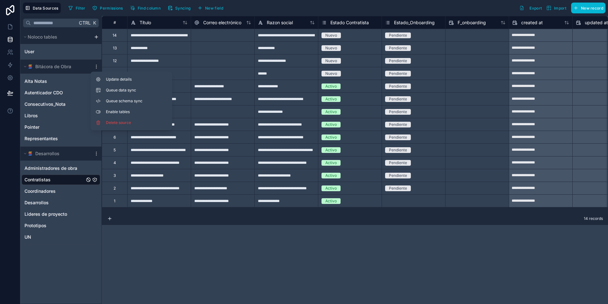
click at [135, 95] on div "Update details Queue data sync Queue schema sync Enable tables Delete source" at bounding box center [131, 101] width 81 height 59
click at [133, 97] on button "Queue schema sync" at bounding box center [131, 101] width 76 height 10
click at [135, 87] on button "Queue data sync" at bounding box center [131, 90] width 76 height 10
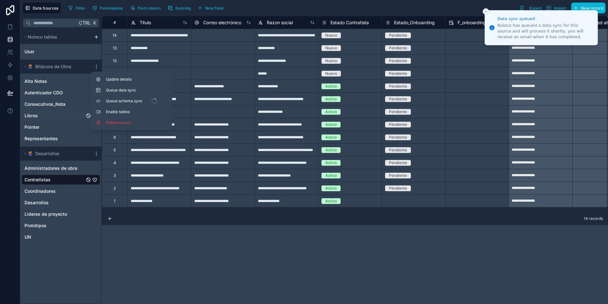
click at [49, 114] on link "Libros" at bounding box center [54, 115] width 60 height 6
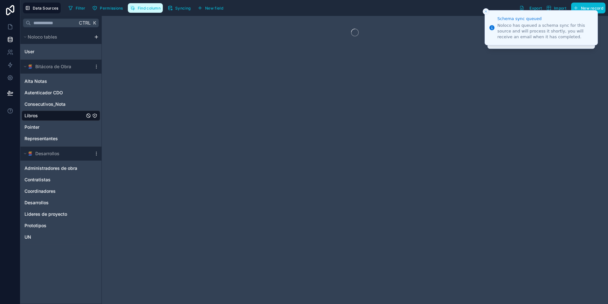
click at [147, 8] on span "Find column" at bounding box center [149, 8] width 23 height 5
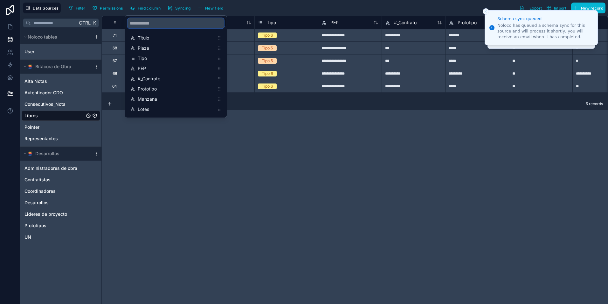
click at [160, 28] on input "scrollable content" at bounding box center [176, 23] width 97 height 10
type input "**********"
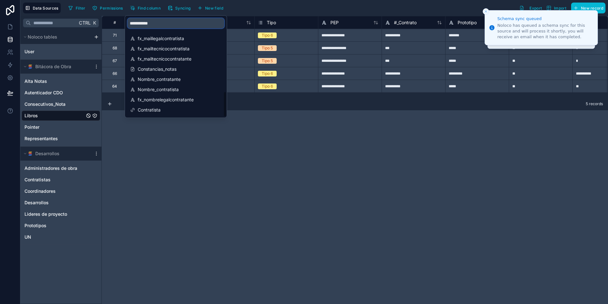
scroll to position [285, 0]
click at [133, 253] on div "**********" at bounding box center [355, 160] width 506 height 288
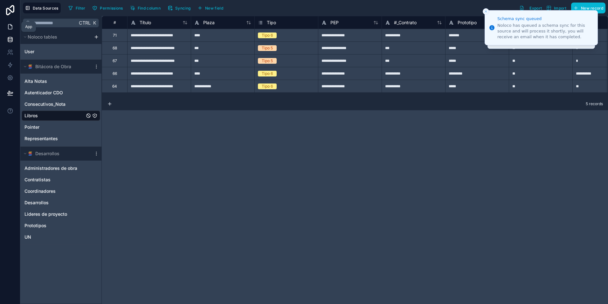
drag, startPoint x: 10, startPoint y: 24, endPoint x: 15, endPoint y: 30, distance: 7.5
click at [10, 24] on icon at bounding box center [10, 26] width 4 height 5
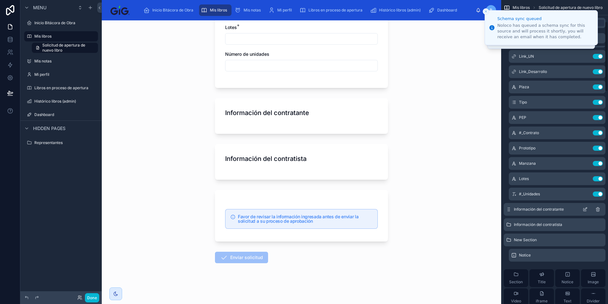
scroll to position [95, 0]
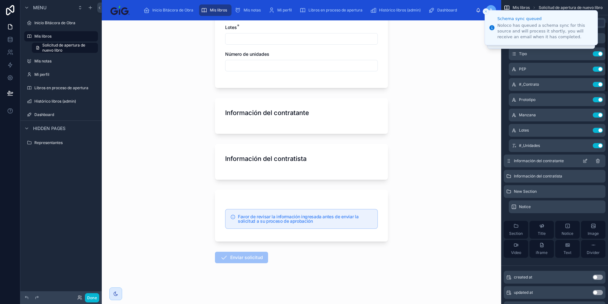
click at [544, 158] on span "Información del contratante" at bounding box center [539, 160] width 50 height 5
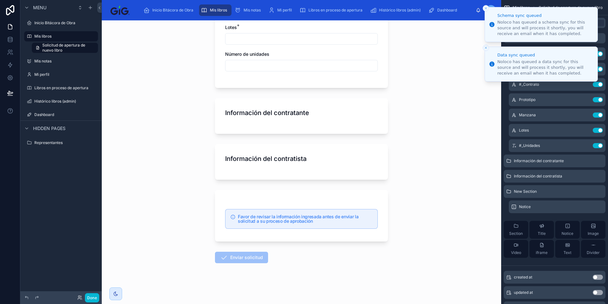
click at [485, 8] on icon "Close toast" at bounding box center [486, 8] width 4 height 4
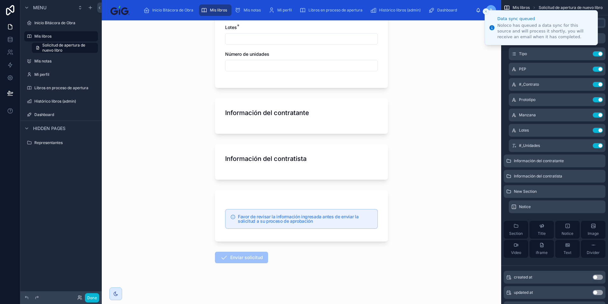
click at [487, 13] on button "Close toast" at bounding box center [486, 11] width 6 height 6
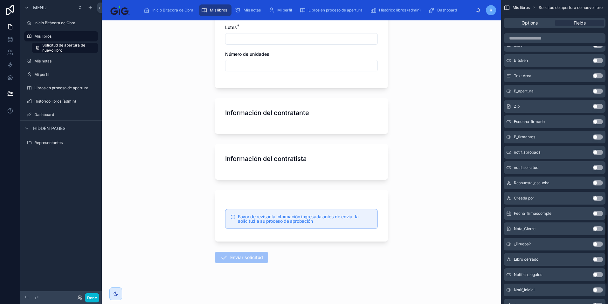
scroll to position [1009, 0]
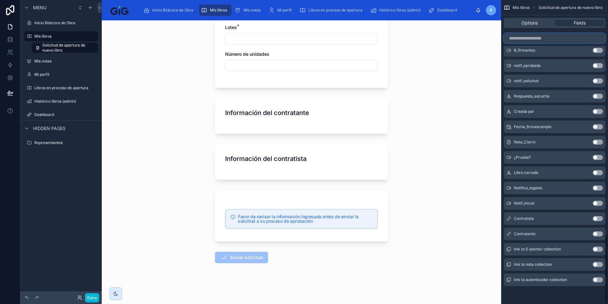
click at [554, 34] on input "scrollable content" at bounding box center [555, 38] width 102 height 10
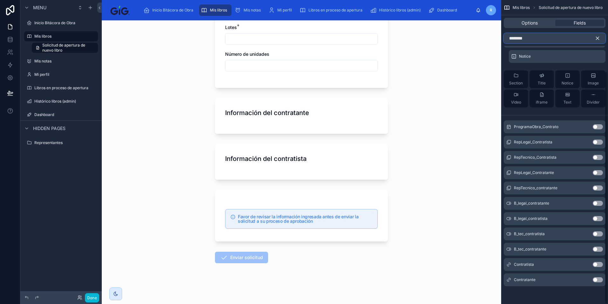
scroll to position [0, 0]
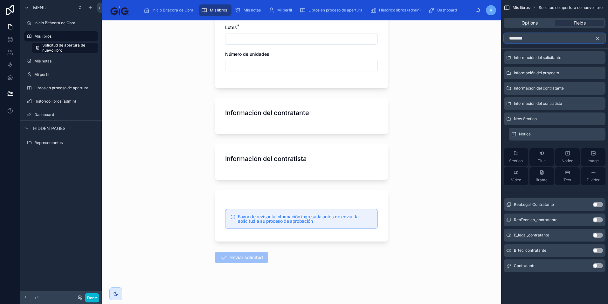
type input "********"
click at [596, 264] on button "Use setting" at bounding box center [598, 265] width 10 height 5
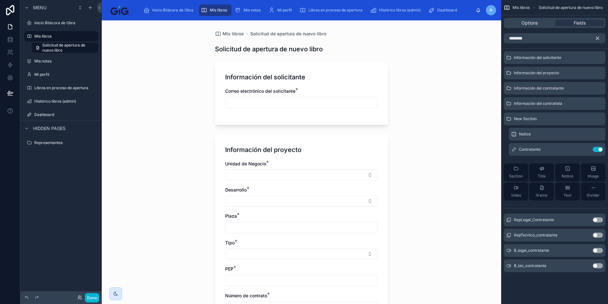
click at [601, 40] on button "scrollable content" at bounding box center [600, 38] width 11 height 10
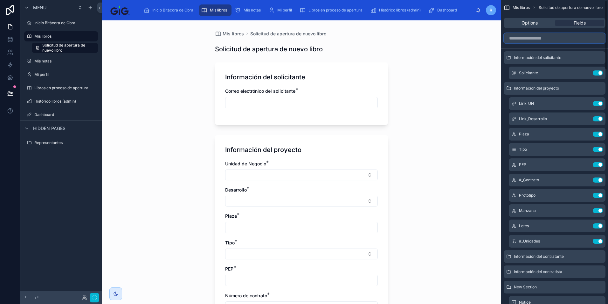
click at [582, 39] on input "scrollable content" at bounding box center [555, 38] width 102 height 10
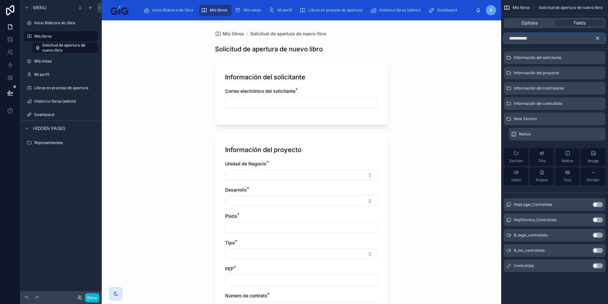
type input "**********"
drag, startPoint x: 597, startPoint y: 267, endPoint x: 596, endPoint y: 264, distance: 3.3
click at [597, 267] on button "Use setting" at bounding box center [598, 265] width 10 height 5
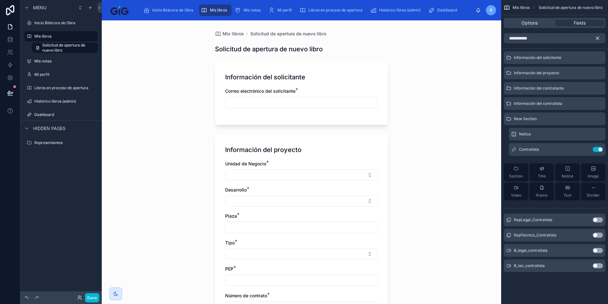
click at [601, 37] on button "scrollable content" at bounding box center [600, 38] width 11 height 10
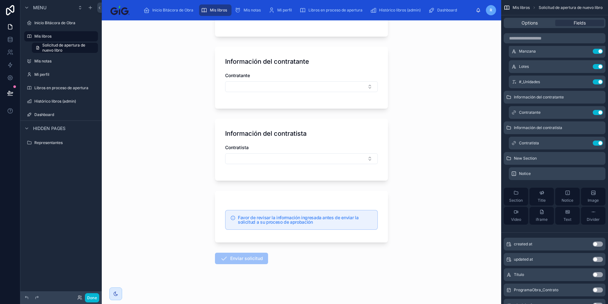
scroll to position [400, 0]
click at [587, 161] on div "New Section" at bounding box center [555, 158] width 102 height 13
click at [586, 159] on icon "scrollable content" at bounding box center [585, 158] width 5 height 5
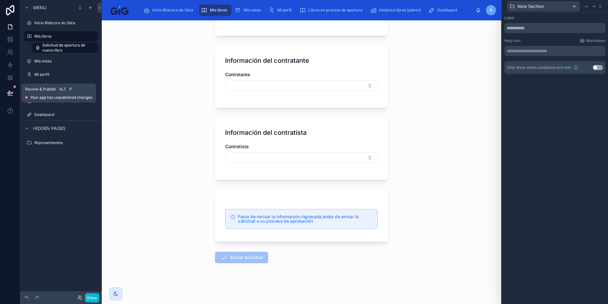
click at [9, 94] on icon at bounding box center [9, 92] width 5 height 3
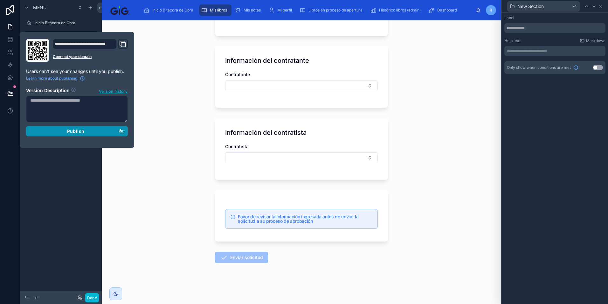
click at [88, 129] on div "Publish" at bounding box center [77, 131] width 94 height 6
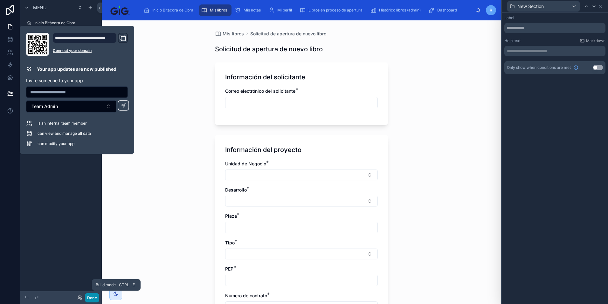
click at [96, 297] on button "Done" at bounding box center [92, 297] width 14 height 9
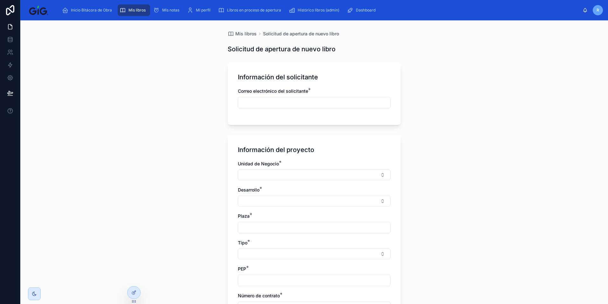
click at [310, 106] on input "text" at bounding box center [314, 102] width 152 height 9
type input "**********"
type input "***"
type input "**********"
type input "***"
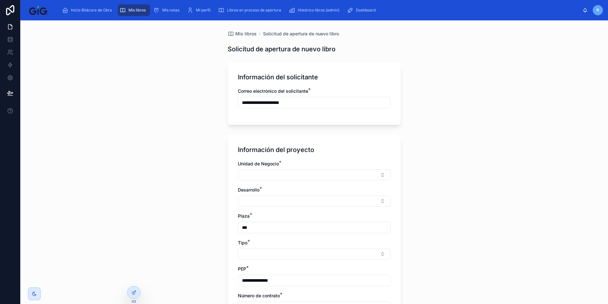
type input "*****"
type input "**"
type input "*"
type input "**"
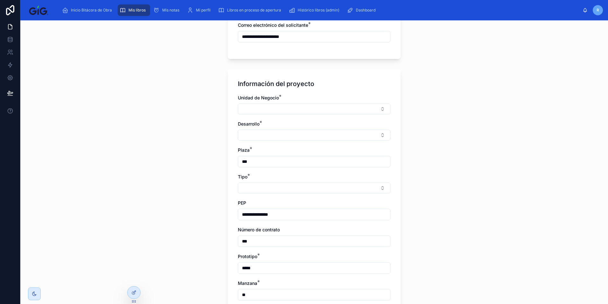
scroll to position [61, 0]
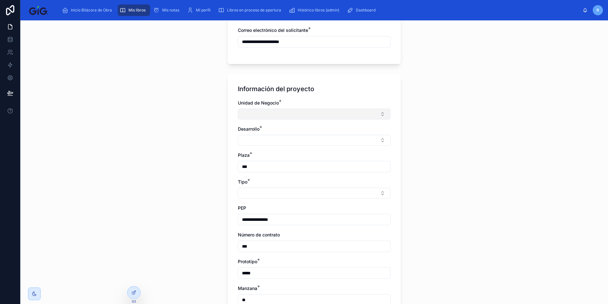
click at [274, 110] on button "Select Button" at bounding box center [314, 113] width 153 height 11
click at [274, 143] on div "AGS" at bounding box center [312, 139] width 150 height 10
click at [270, 142] on button "Select Button" at bounding box center [314, 141] width 153 height 11
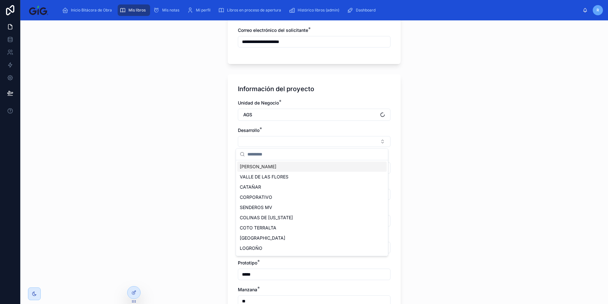
click at [270, 174] on span "VALLE DE LAS FLORES" at bounding box center [264, 176] width 49 height 6
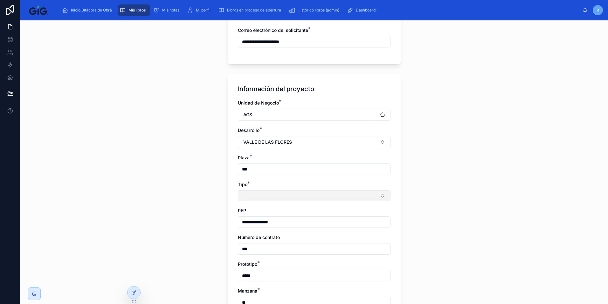
click at [250, 197] on button "Select Button" at bounding box center [314, 195] width 153 height 11
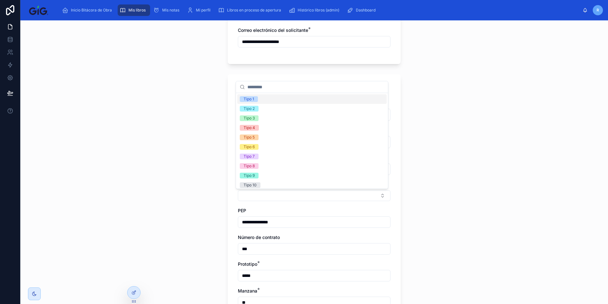
click at [262, 234] on label "Número de contrato" at bounding box center [259, 237] width 42 height 6
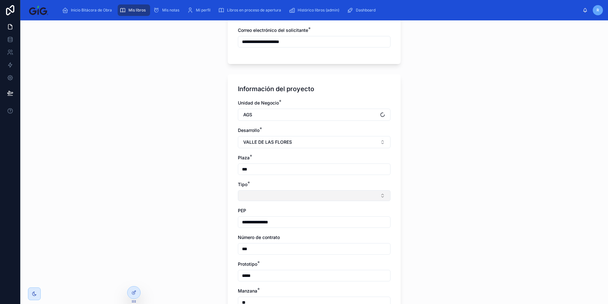
click at [259, 196] on button "Select Button" at bounding box center [314, 195] width 153 height 11
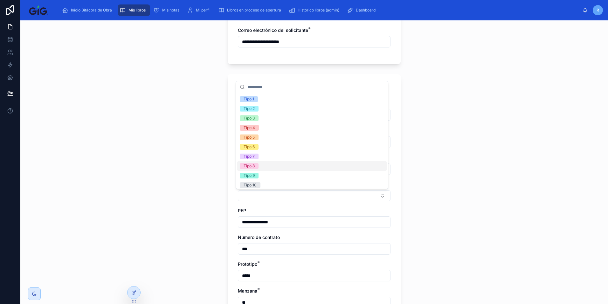
click at [268, 166] on div "Tipo 8" at bounding box center [312, 166] width 150 height 10
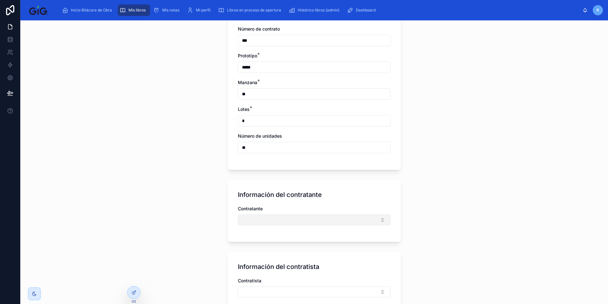
scroll to position [315, 0]
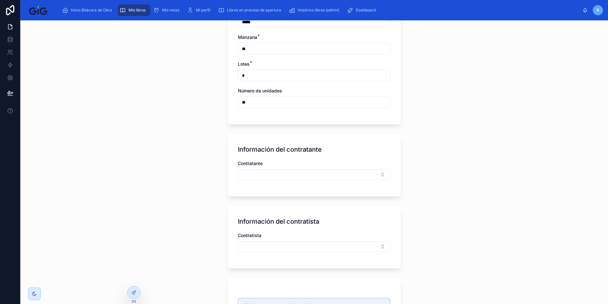
click at [266, 169] on div "Contratante" at bounding box center [314, 170] width 153 height 20
click at [264, 178] on button "Select Button" at bounding box center [314, 174] width 153 height 11
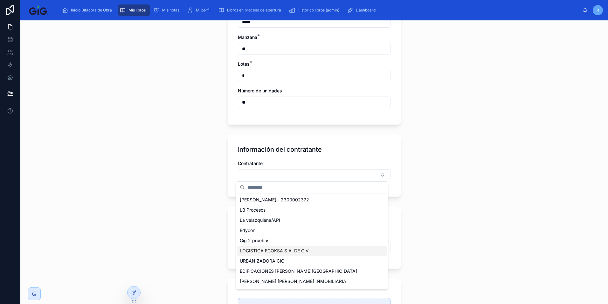
scroll to position [50, 0]
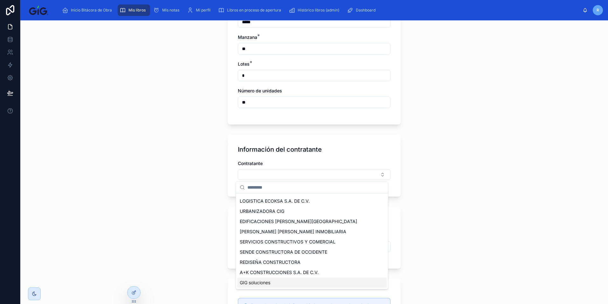
click at [267, 281] on span "GIG soluciones" at bounding box center [255, 282] width 31 height 6
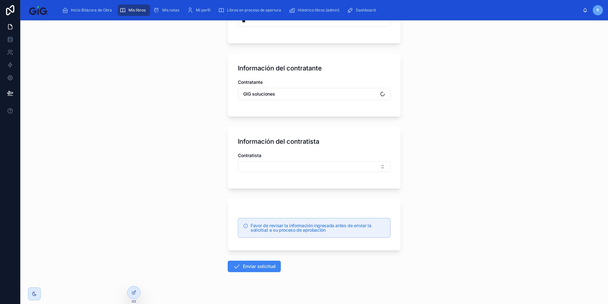
scroll to position [405, 0]
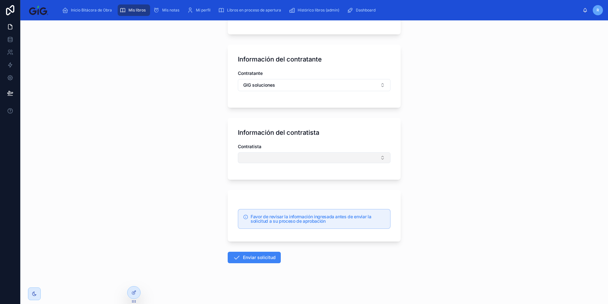
click at [264, 157] on button "Select Button" at bounding box center [314, 157] width 153 height 11
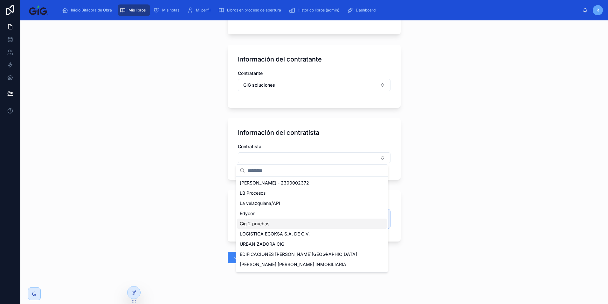
click at [276, 227] on div "Gig 2 pruebas" at bounding box center [312, 223] width 150 height 10
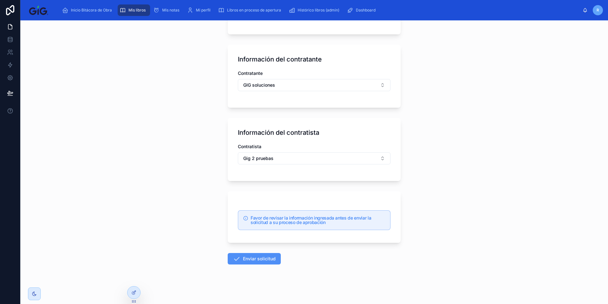
click at [244, 259] on button "Enviar solicitud" at bounding box center [254, 258] width 53 height 11
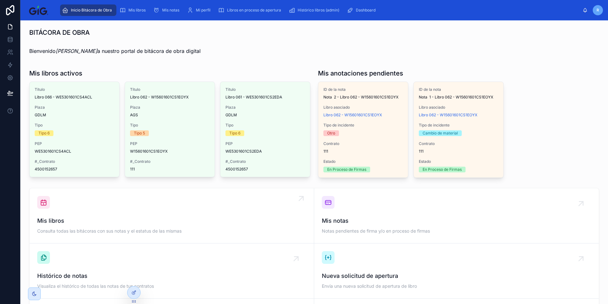
click at [185, 212] on div "Mis libros Consulta todas las bitácoras con sus notas y el estatus de las mismas" at bounding box center [171, 215] width 269 height 39
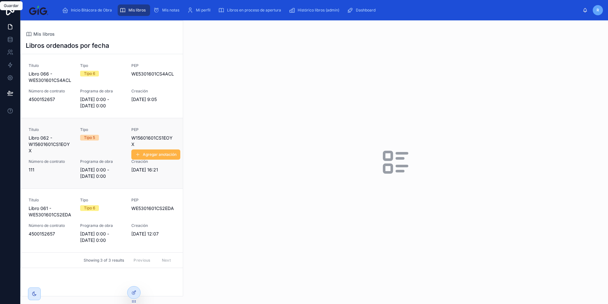
click at [149, 152] on span "Agregar anotación" at bounding box center [160, 154] width 34 height 5
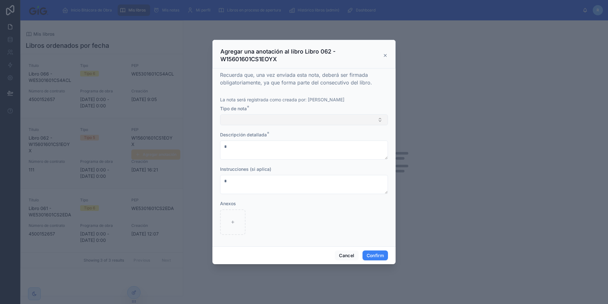
click at [261, 121] on button "Select Button" at bounding box center [304, 119] width 168 height 11
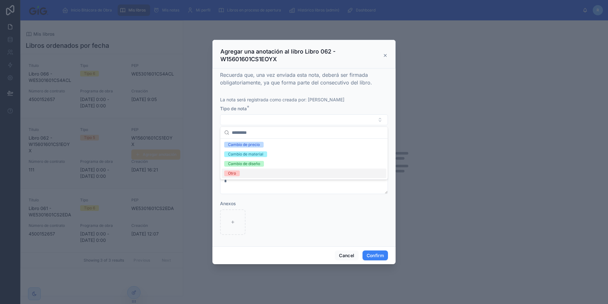
click at [295, 156] on div "Cambio de material" at bounding box center [304, 154] width 165 height 10
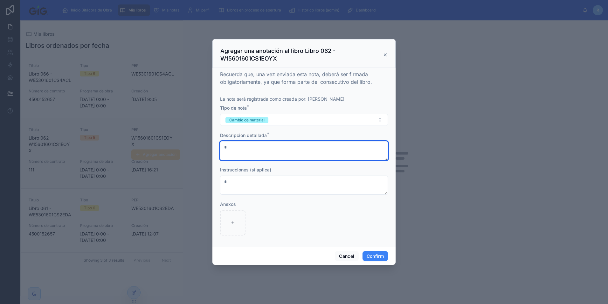
click at [289, 155] on textarea at bounding box center [304, 150] width 168 height 19
type textarea "**********"
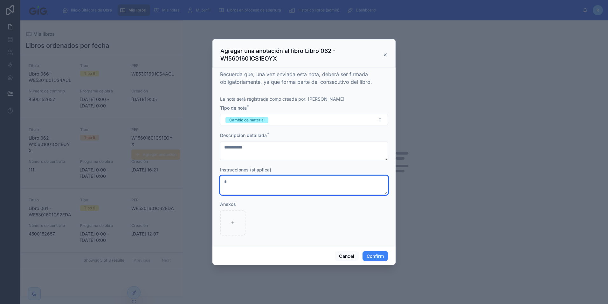
click at [260, 186] on textarea at bounding box center [304, 184] width 168 height 19
type textarea "**********"
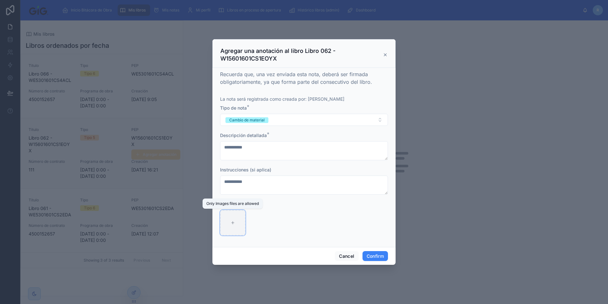
click at [224, 222] on div at bounding box center [232, 222] width 25 height 25
click at [377, 255] on button "Confirm" at bounding box center [375, 256] width 25 height 10
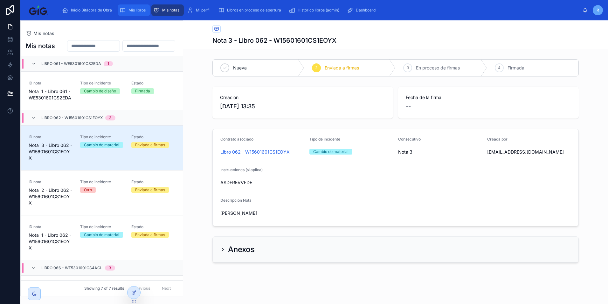
click at [143, 10] on span "Mis libros" at bounding box center [137, 10] width 17 height 5
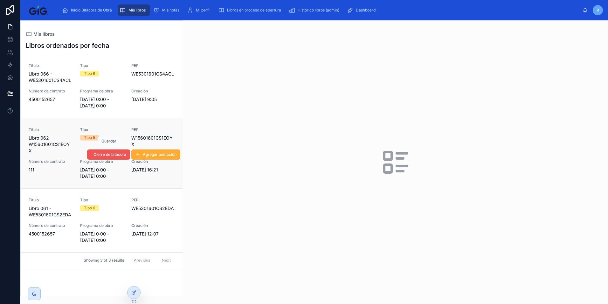
click at [118, 153] on span "Cierre de bitácora" at bounding box center [110, 154] width 33 height 5
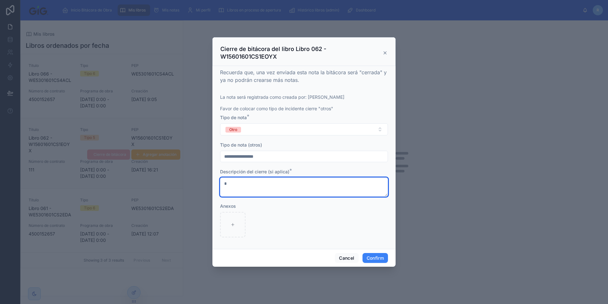
click at [254, 179] on textarea at bounding box center [304, 186] width 168 height 19
type textarea "**********"
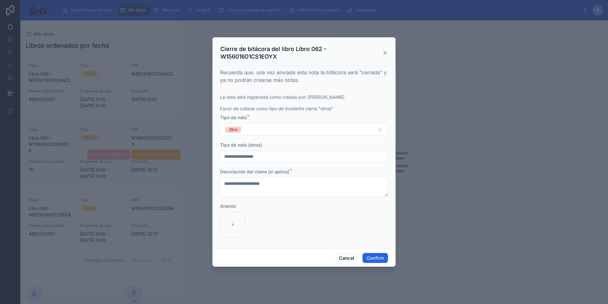
click at [374, 256] on button "Confirm" at bounding box center [375, 258] width 25 height 10
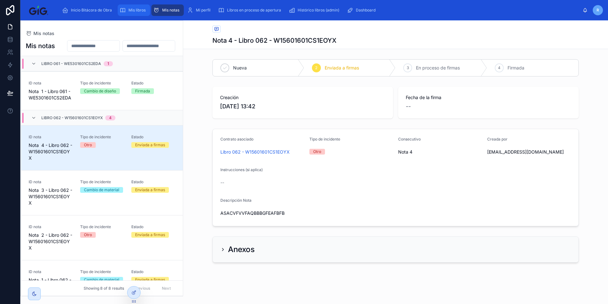
click at [141, 9] on span "Mis libros" at bounding box center [137, 10] width 17 height 5
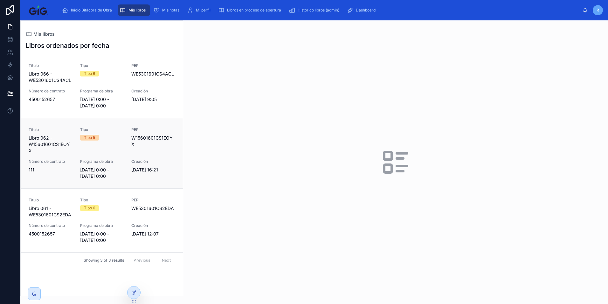
click at [120, 159] on span "Programa de obra" at bounding box center [102, 161] width 44 height 5
